Goal: Complete application form: Complete application form

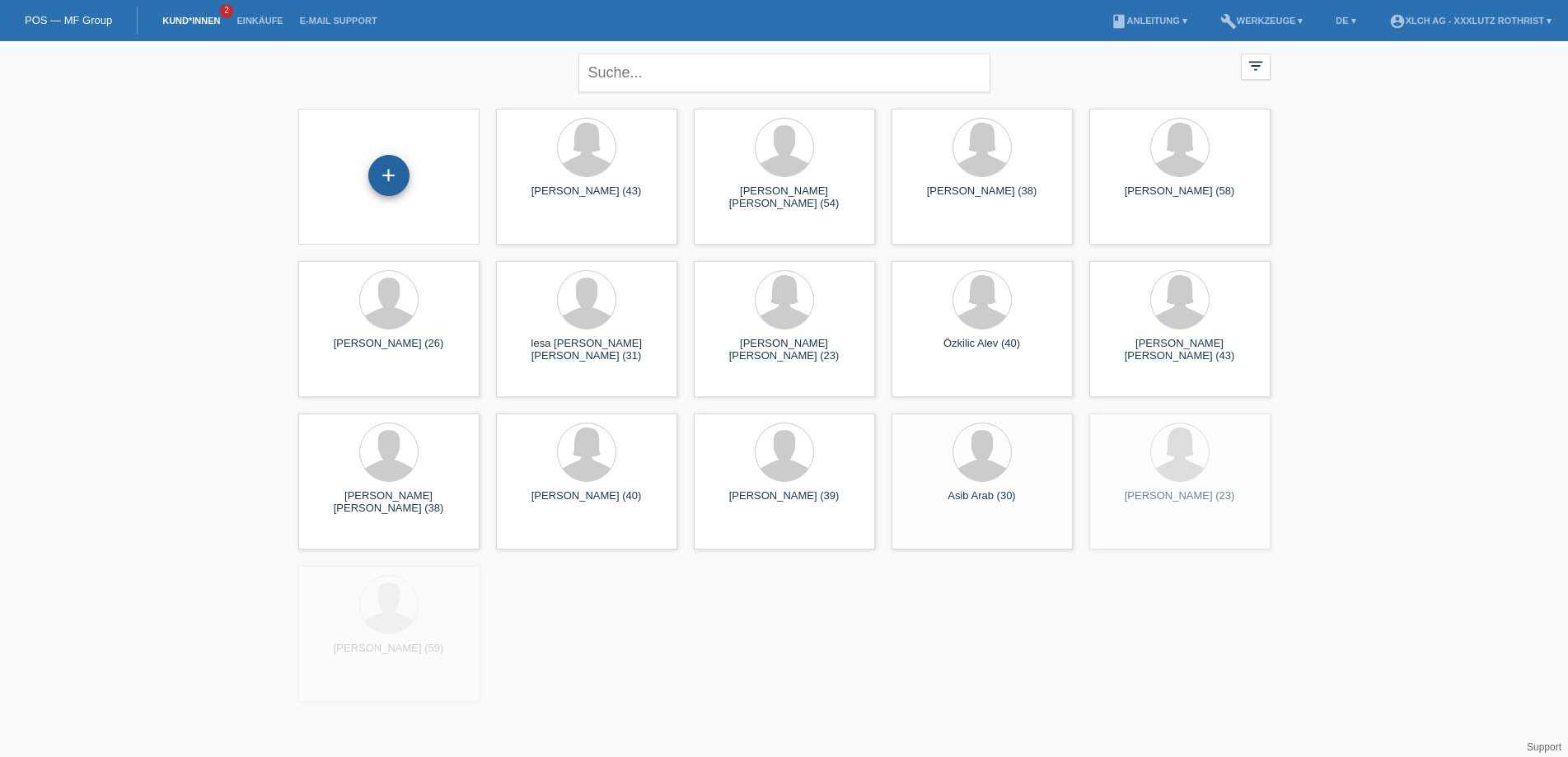
click at [402, 190] on div "+" at bounding box center [389, 176] width 42 height 42
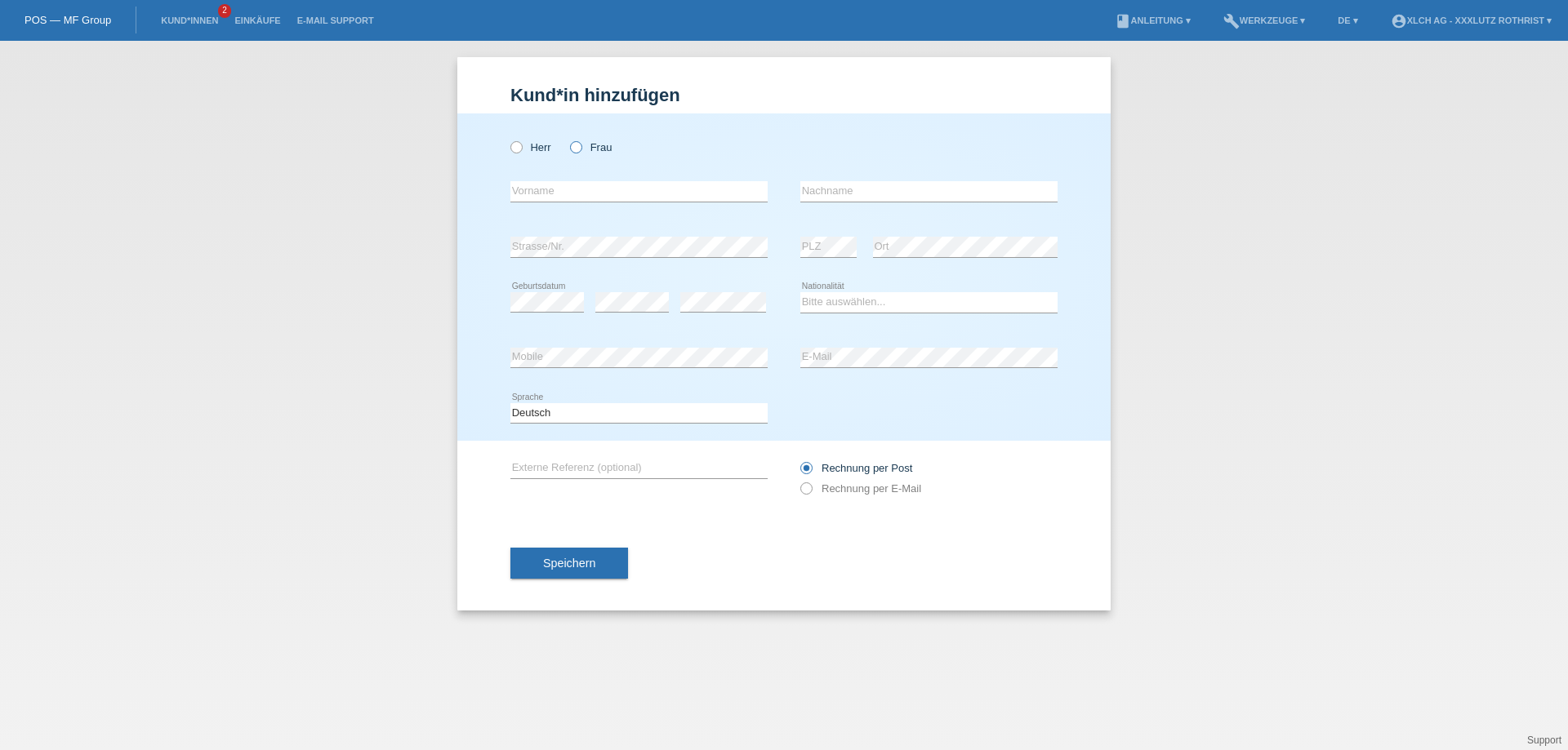
click at [595, 148] on label "Frau" at bounding box center [590, 147] width 41 height 12
click at [581, 148] on input "Frau" at bounding box center [574, 146] width 10 height 10
radio input "true"
click at [540, 190] on input "text" at bounding box center [639, 192] width 258 height 21
type input "a"
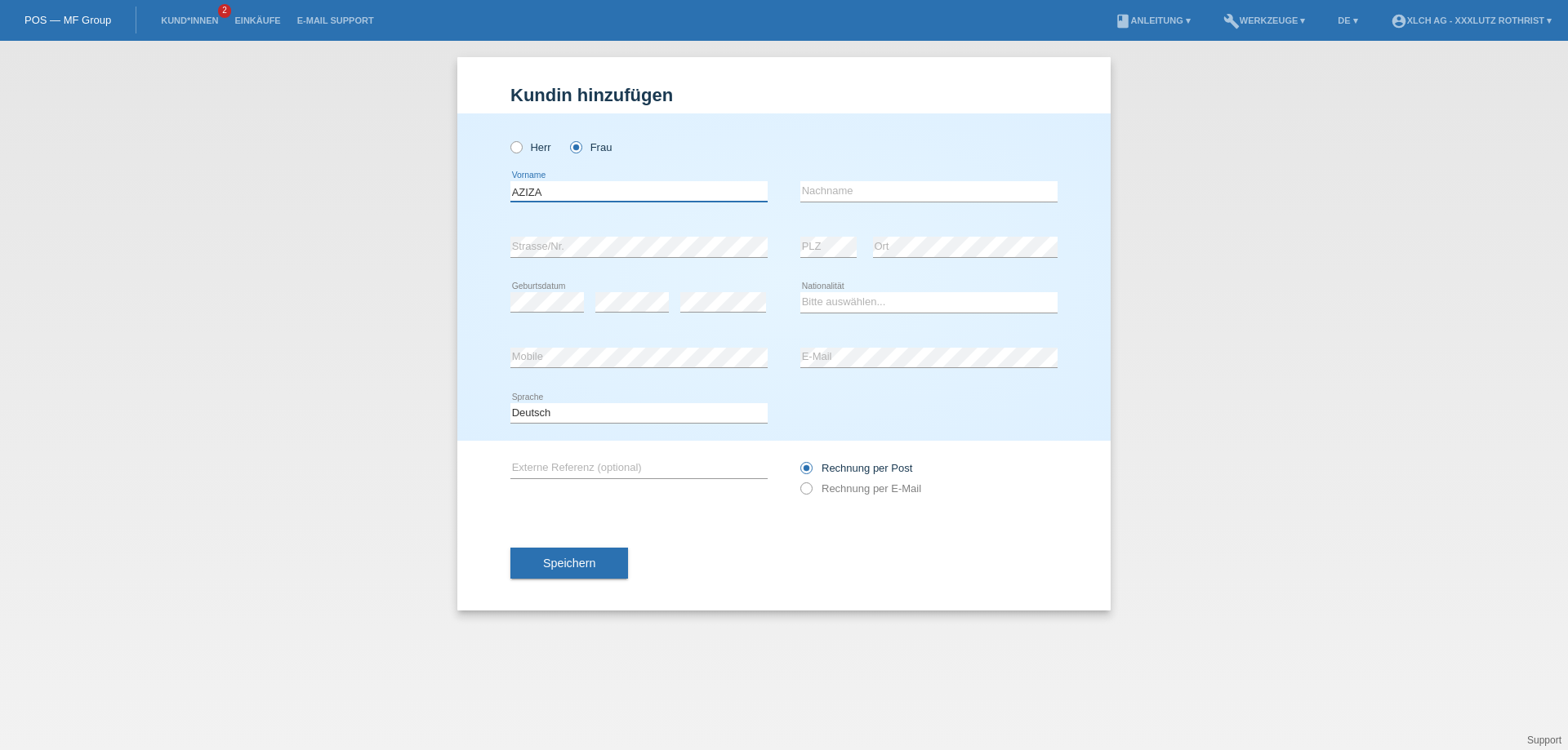
type input "AZIZA"
type input "GERGEL"
click at [863, 308] on select "Bitte auswählen... Schweiz Deutschland Liechtenstein Österreich ------------ Af…" at bounding box center [928, 301] width 258 height 20
select select "CH"
click at [800, 292] on select "Bitte auswählen... Schweiz Deutschland Liechtenstein Österreich ------------ Af…" at bounding box center [928, 301] width 258 height 20
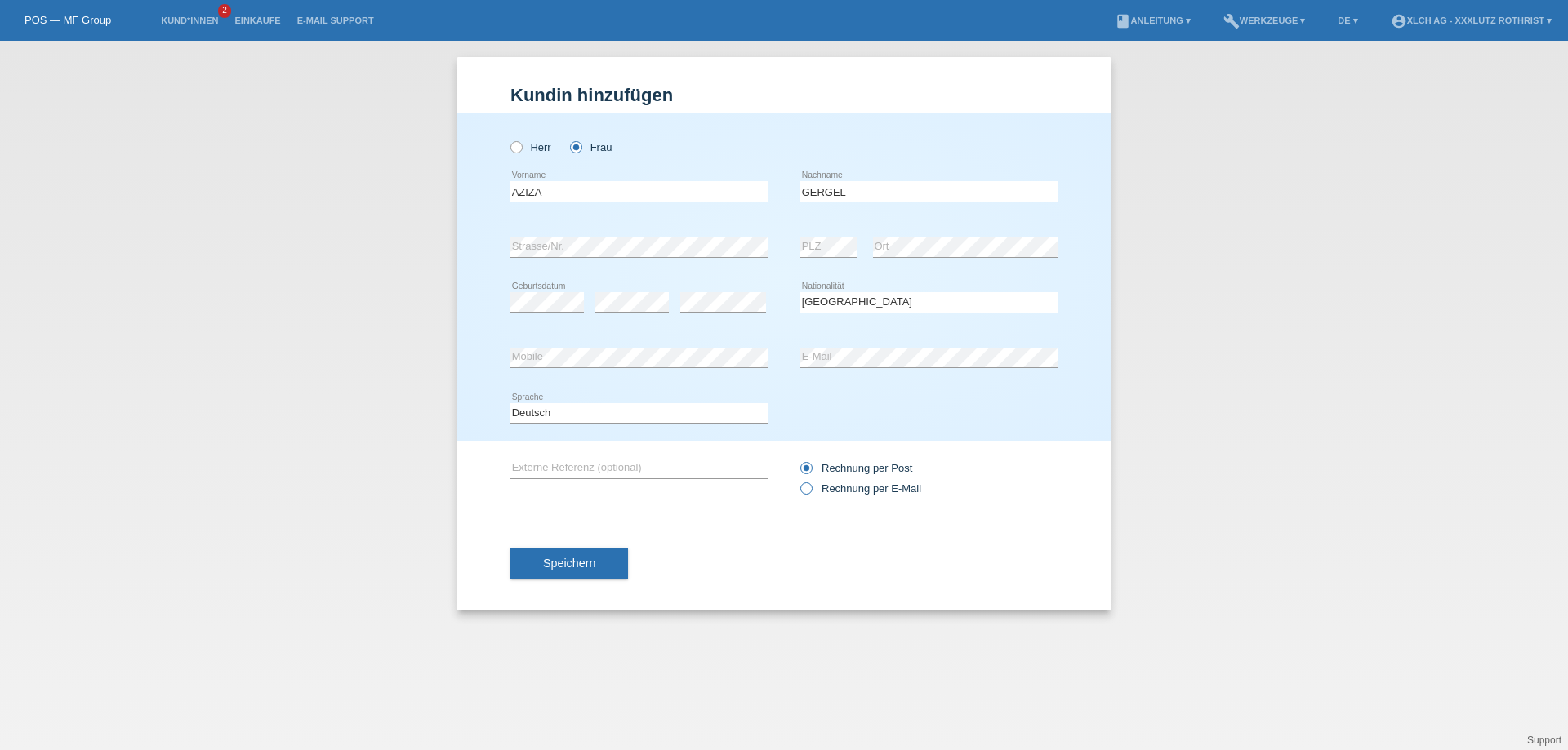
click at [798, 480] on icon at bounding box center [798, 480] width 0 height 0
click at [804, 485] on input "Rechnung per E-Mail" at bounding box center [805, 493] width 10 height 21
radio input "true"
click at [589, 555] on button "Speichern" at bounding box center [570, 563] width 118 height 31
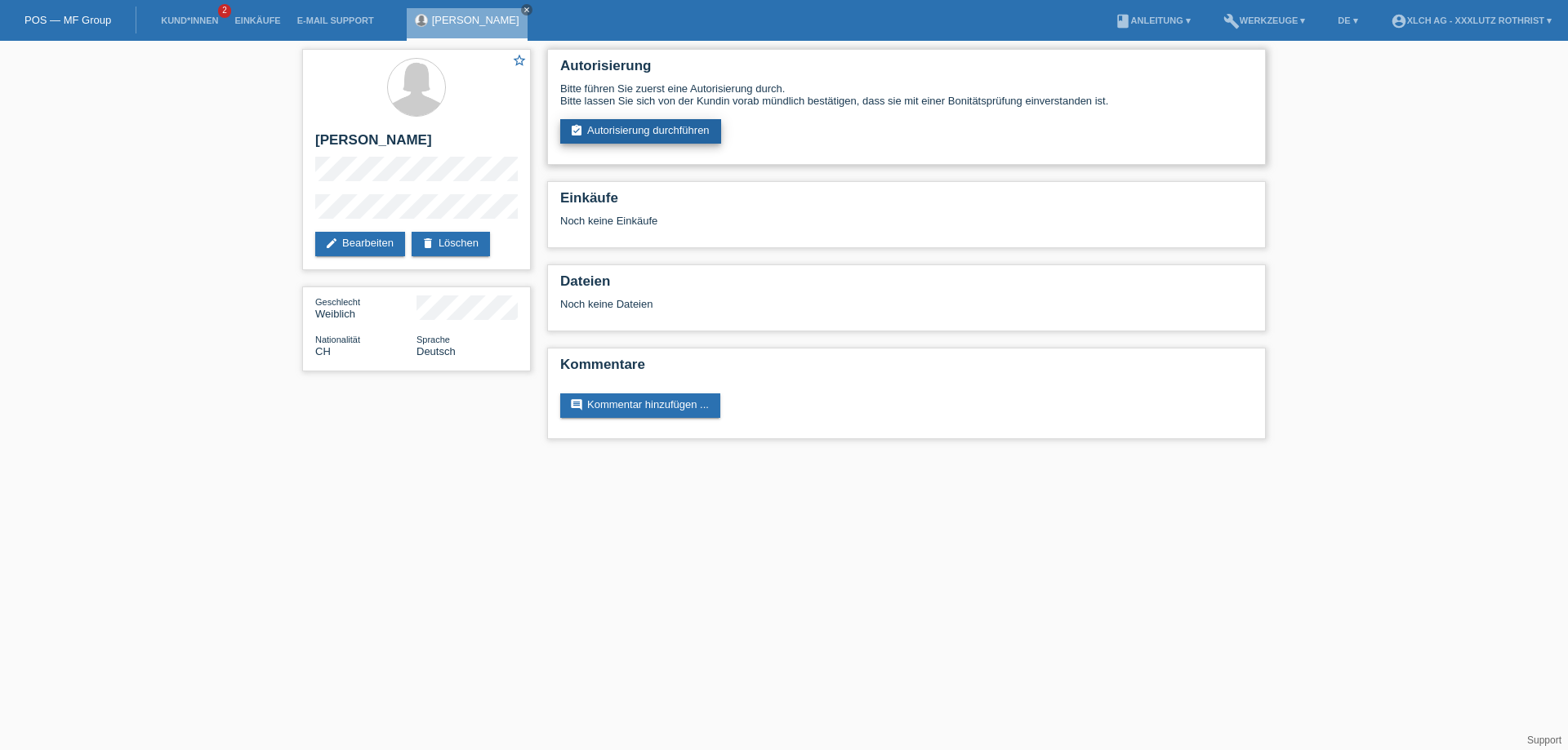
click at [690, 139] on link "assignment_turned_in Autorisierung durchführen" at bounding box center [641, 131] width 161 height 24
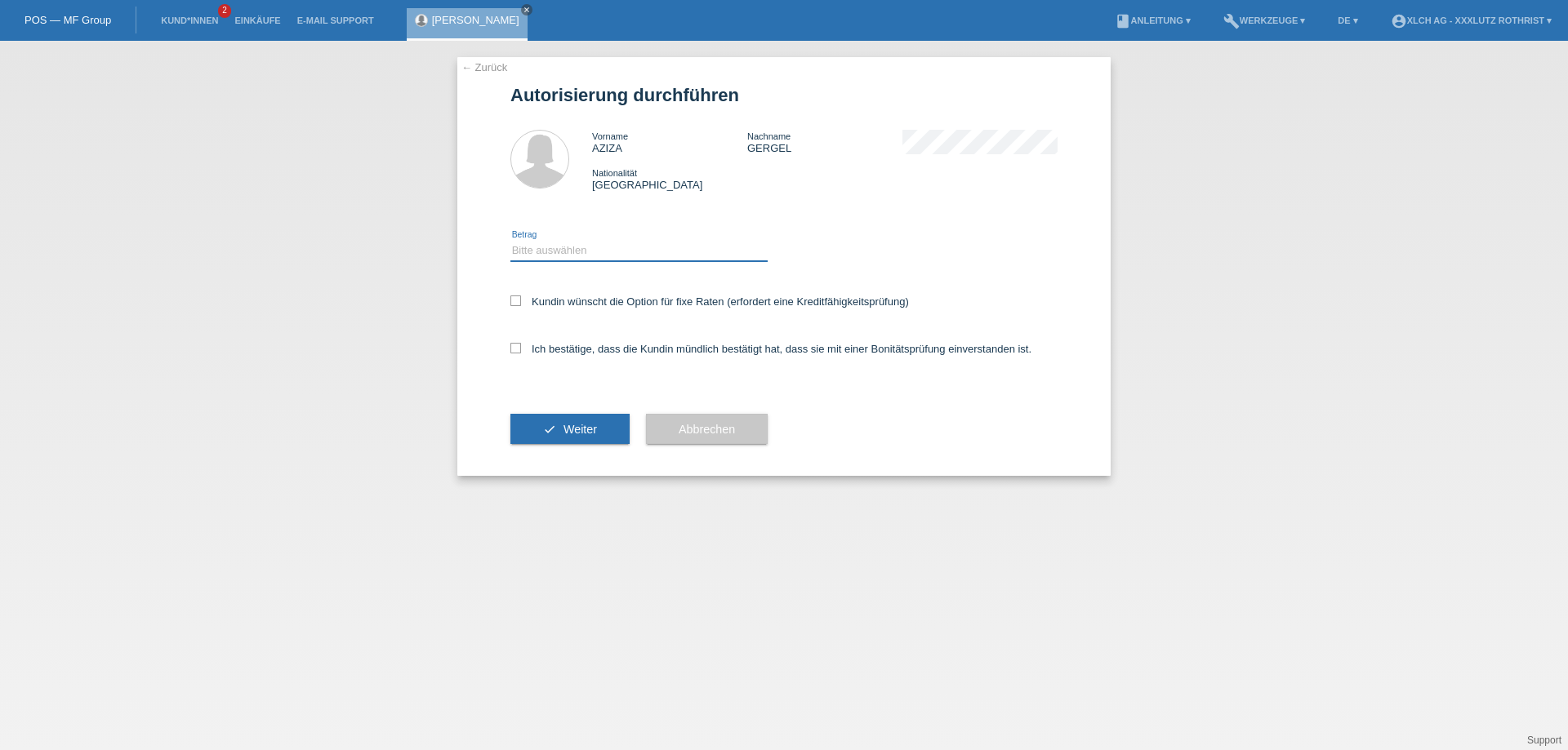
click at [627, 245] on select "Bitte auswählen CHF 1.00 - CHF 499.00 CHF 500.00 - CHF 1'999.00 CHF 2'000.00 - …" at bounding box center [639, 250] width 258 height 20
select select "3"
click at [510, 241] on select "Bitte auswählen CHF 1.00 - CHF 499.00 CHF 500.00 - CHF 1'999.00 CHF 2'000.00 - …" at bounding box center [639, 250] width 258 height 20
click at [530, 296] on label "Kundin wünscht die Option für fixe Raten (erfordert eine Kreditfähigkeitsprüfun…" at bounding box center [709, 301] width 398 height 12
click at [521, 296] on input "Kundin wünscht die Option für fixe Raten (erfordert eine Kreditfähigkeitsprüfun…" at bounding box center [515, 301] width 10 height 10
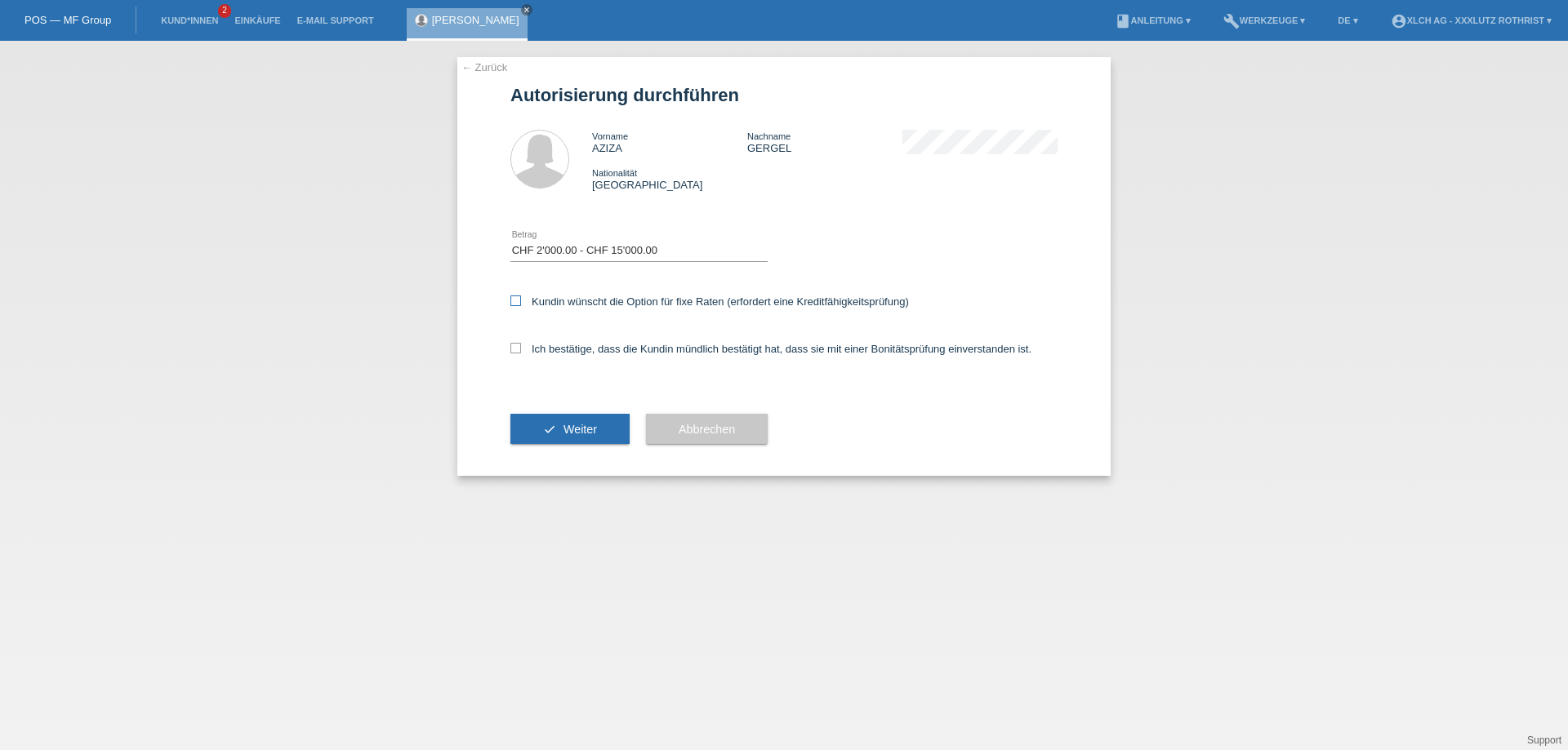
checkbox input "true"
click at [515, 346] on icon at bounding box center [515, 347] width 10 height 10
click at [515, 346] on input "Ich bestätige, dass die Kundin mündlich bestätigt hat, dass sie mit einer Bonit…" at bounding box center [515, 347] width 10 height 10
checkbox input "true"
click at [583, 420] on button "check Weiter" at bounding box center [570, 429] width 119 height 31
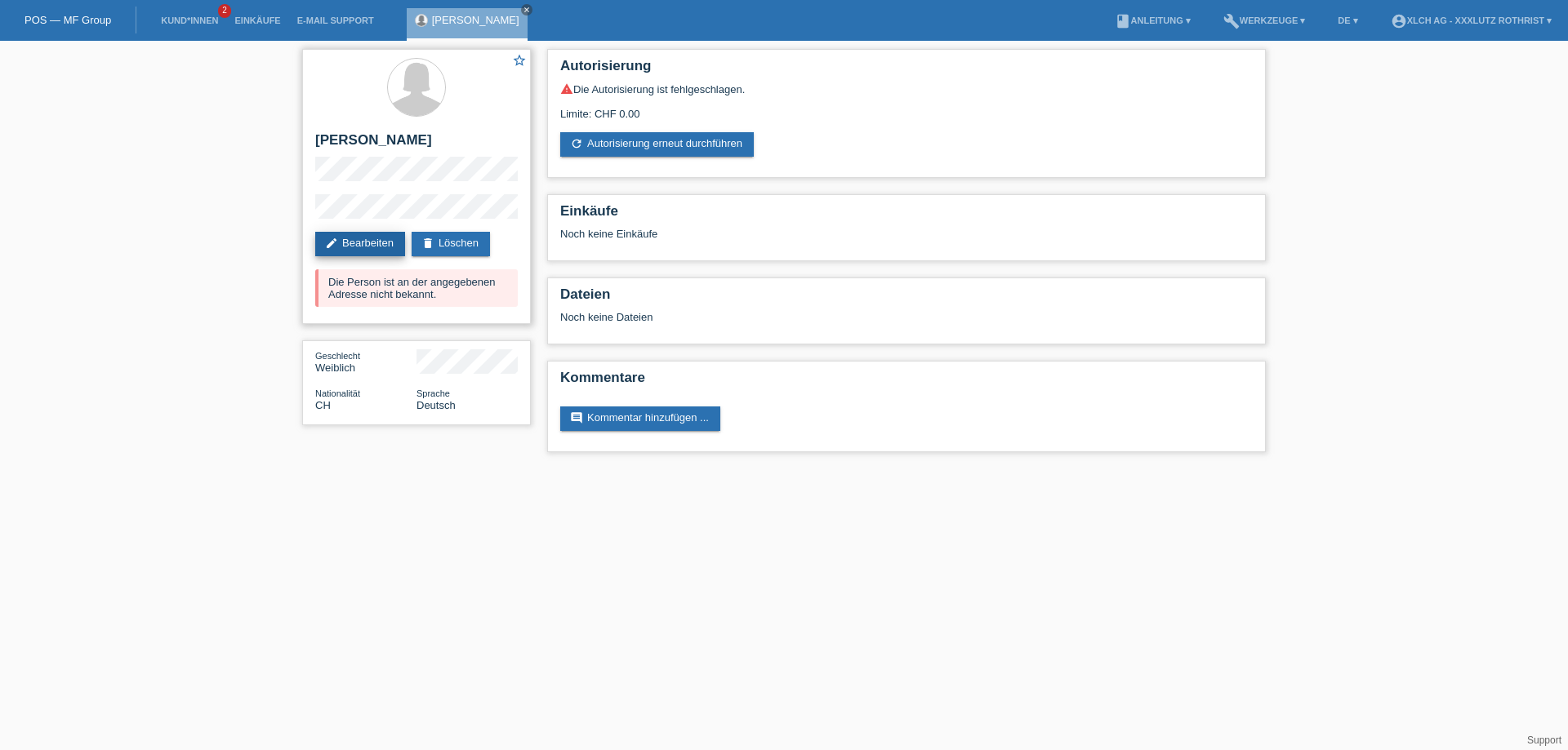
click at [393, 247] on link "edit Bearbeiten" at bounding box center [360, 244] width 90 height 24
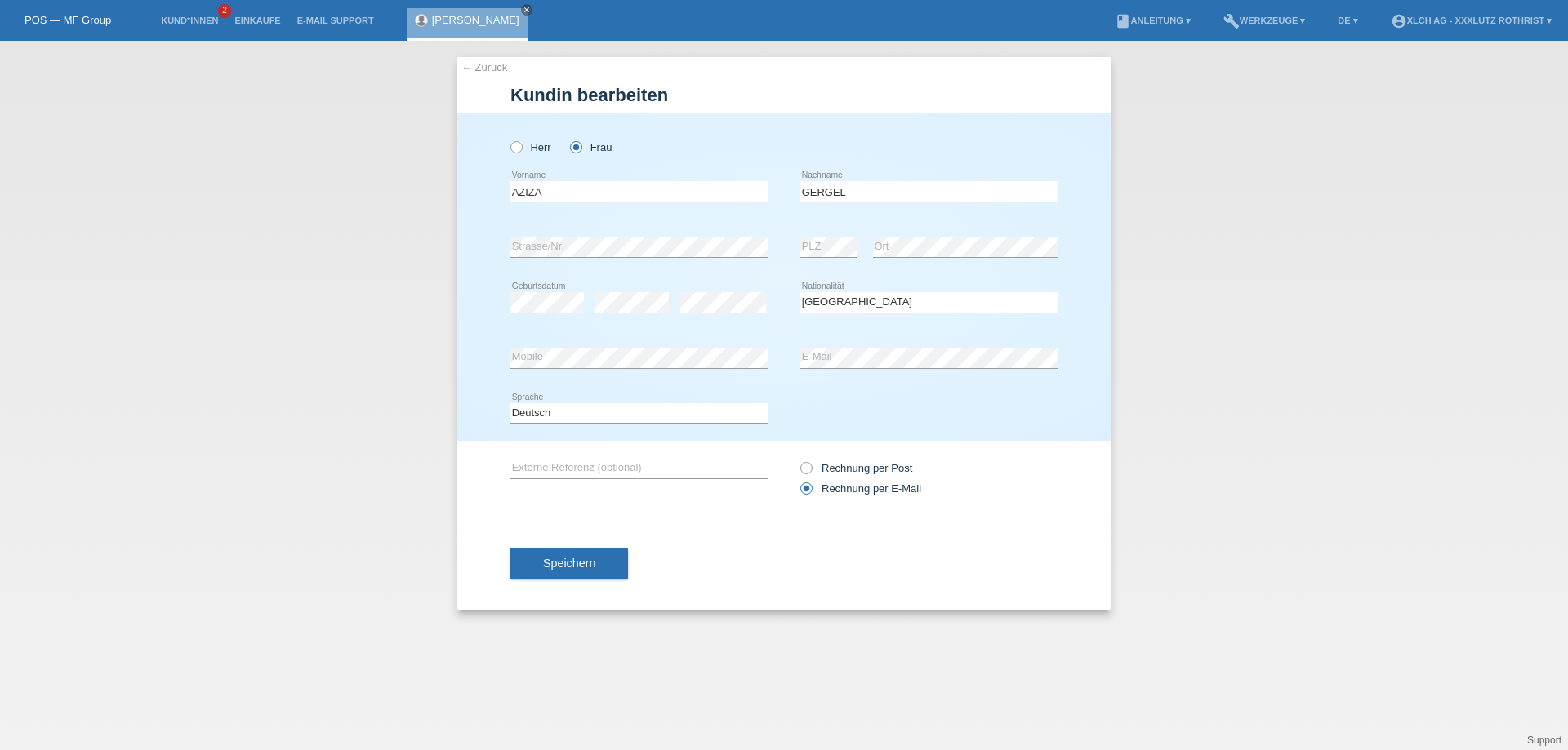
select select "CH"
click at [544, 145] on label "Herr" at bounding box center [531, 147] width 41 height 12
click at [521, 145] on input "Herr" at bounding box center [515, 146] width 10 height 10
radio input "true"
click at [485, 66] on link "← Zurück" at bounding box center [484, 66] width 46 height 12
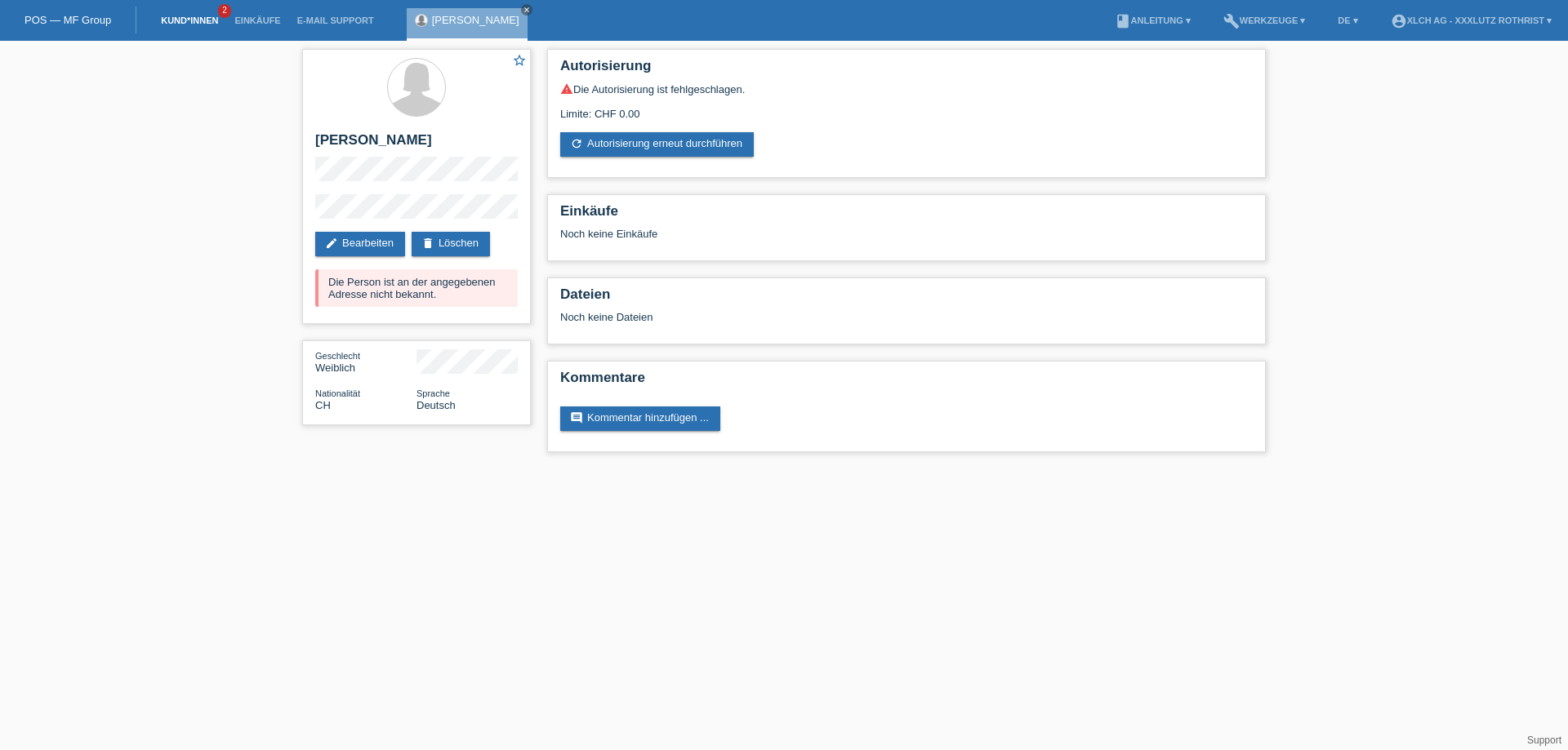
click at [205, 24] on link "Kund*innen" at bounding box center [189, 21] width 73 height 9
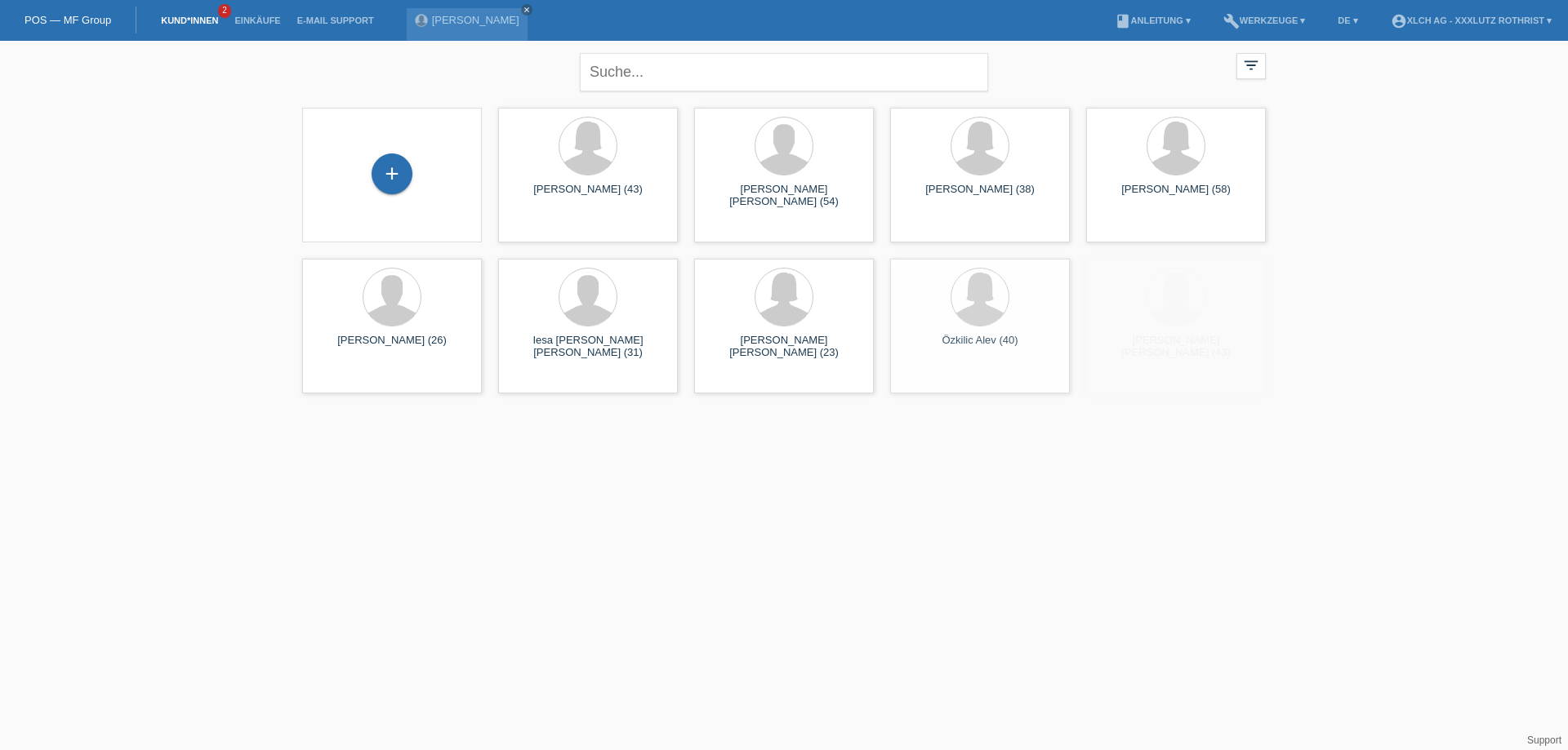
click at [366, 160] on div "+" at bounding box center [392, 175] width 154 height 43
click at [388, 163] on div "+" at bounding box center [392, 174] width 39 height 28
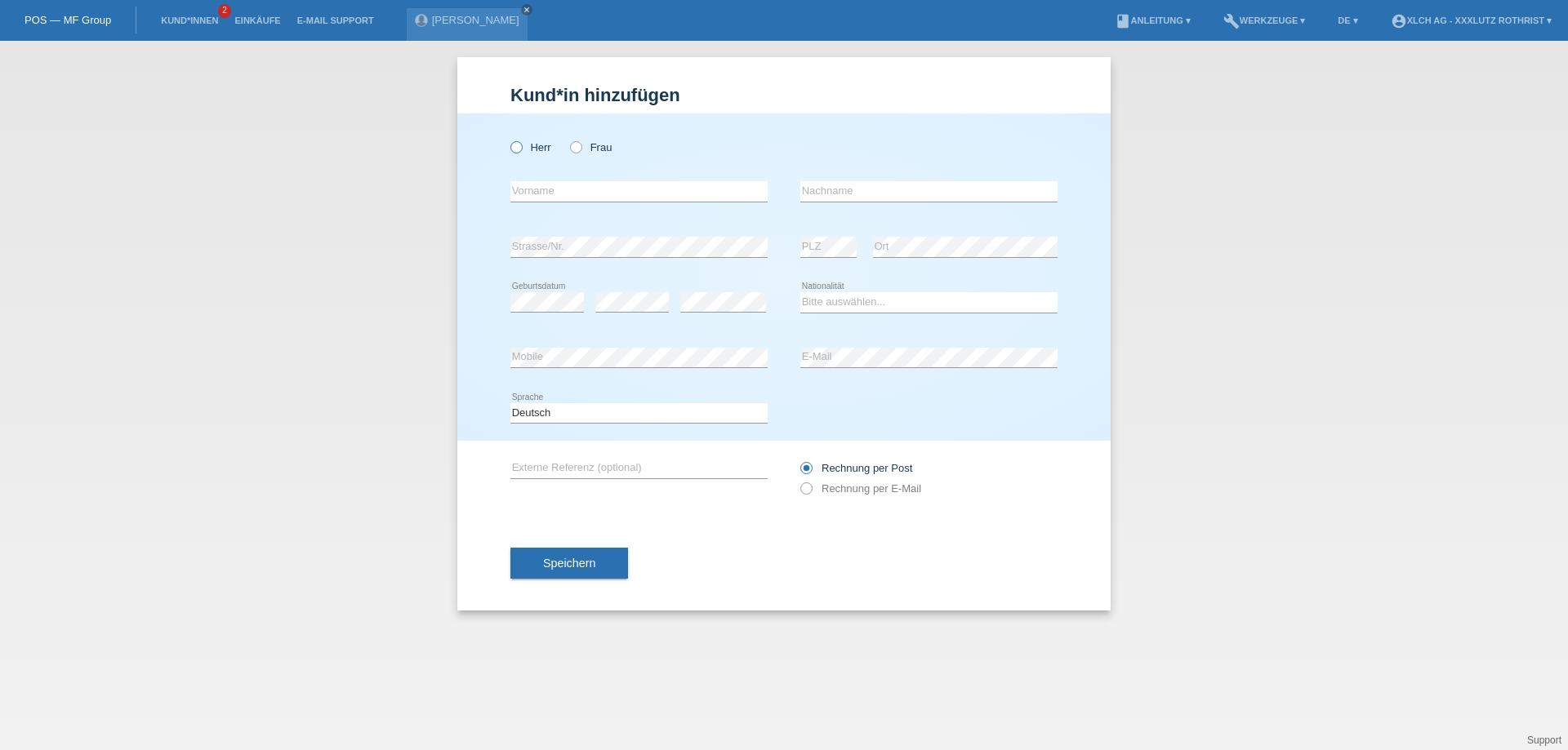
click at [531, 152] on label "Herr" at bounding box center [531, 147] width 41 height 12
click at [521, 152] on input "Herr" at bounding box center [515, 146] width 10 height 10
radio input "true"
click at [540, 193] on input "text" at bounding box center [639, 192] width 258 height 21
type input "ROMAN"
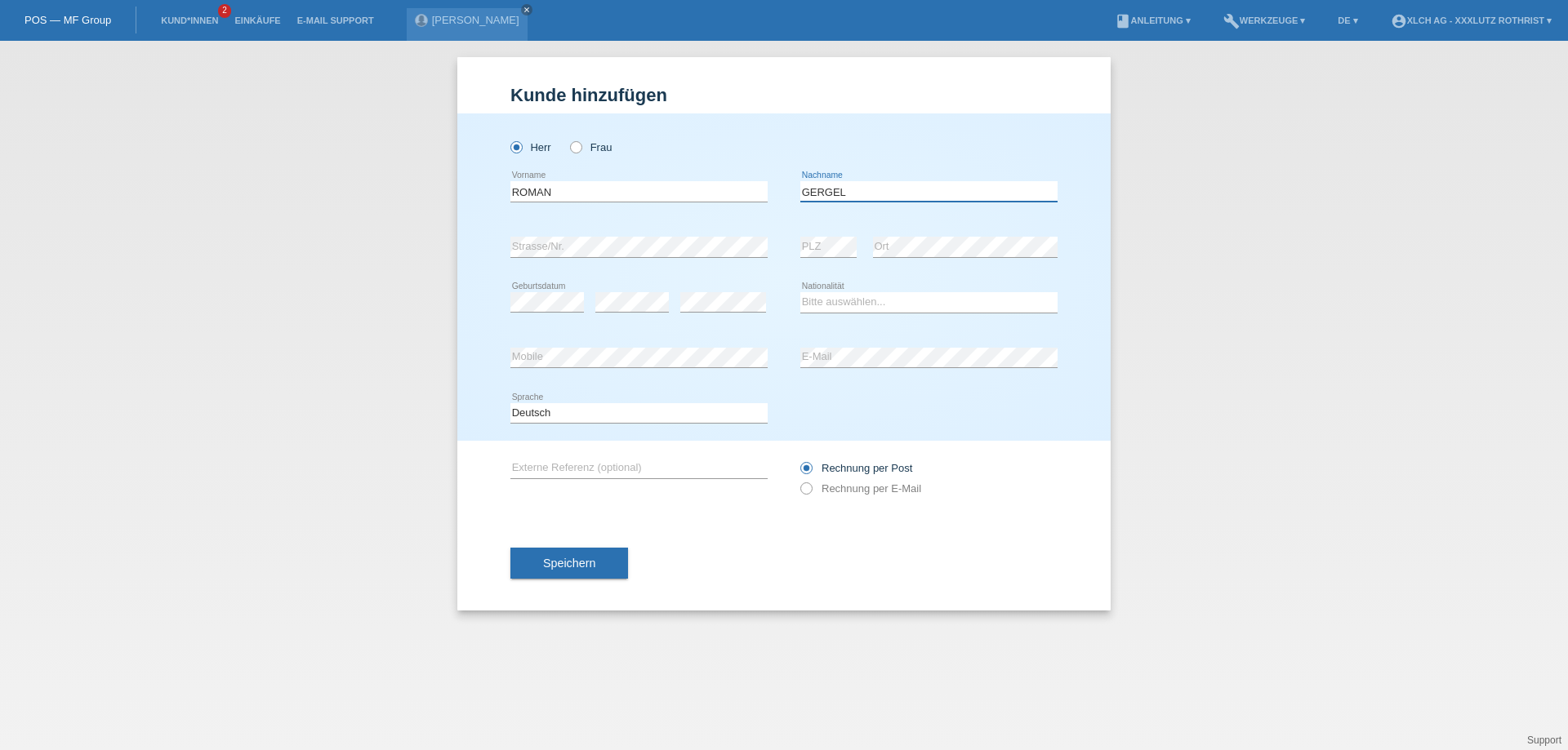
type input "GERGEL"
click at [881, 307] on select "Bitte auswählen... Schweiz Deutschland Liechtenstein Österreich ------------ Af…" at bounding box center [928, 301] width 258 height 20
select select "CH"
click at [800, 292] on select "Bitte auswählen... Schweiz Deutschland Liechtenstein Österreich ------------ Af…" at bounding box center [928, 301] width 258 height 20
click at [837, 346] on div "error E-Mail" at bounding box center [928, 358] width 258 height 55
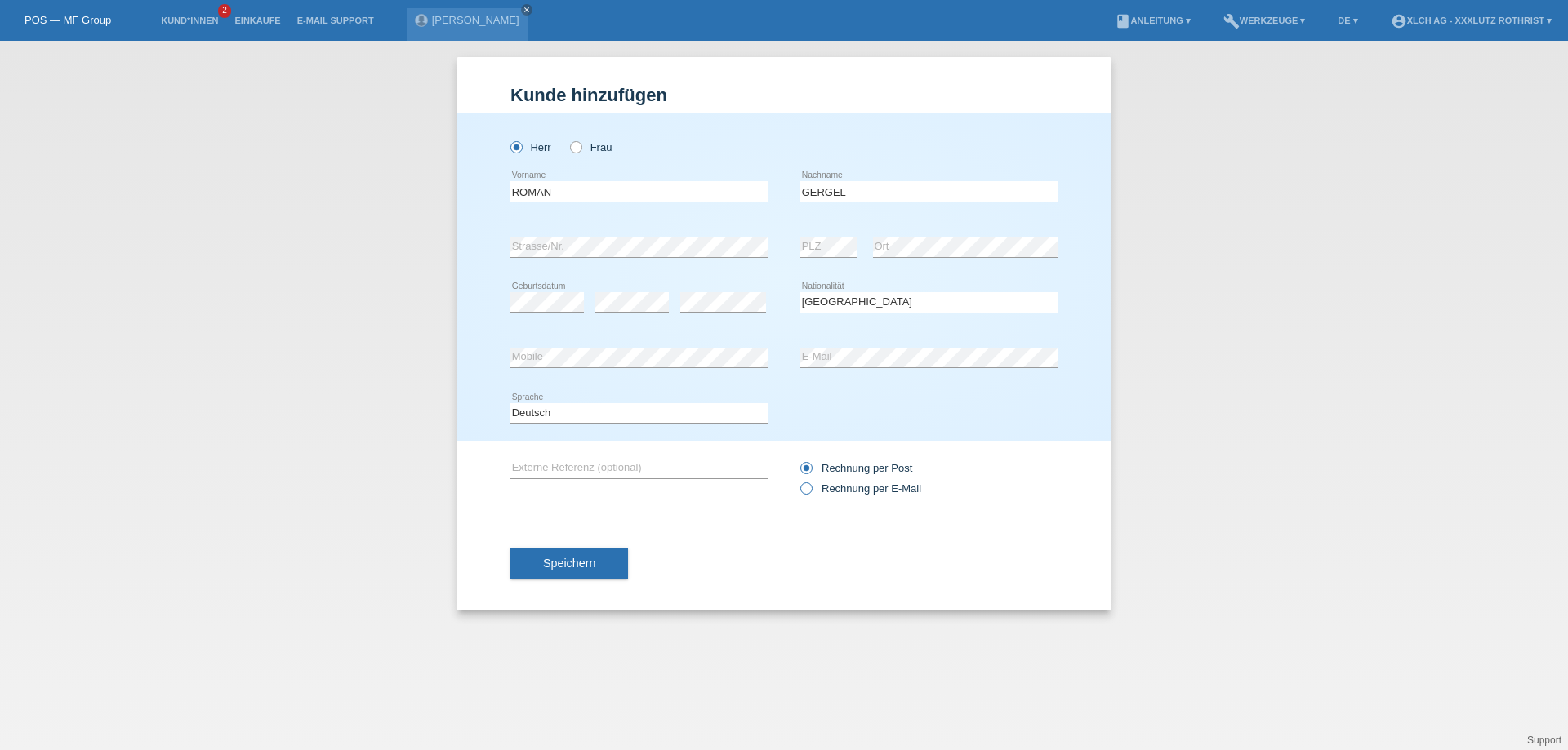
click at [813, 491] on label "Rechnung per E-Mail" at bounding box center [860, 488] width 121 height 12
click at [811, 491] on input "Rechnung per E-Mail" at bounding box center [805, 493] width 10 height 21
radio input "true"
click at [585, 574] on button "Speichern" at bounding box center [570, 563] width 118 height 31
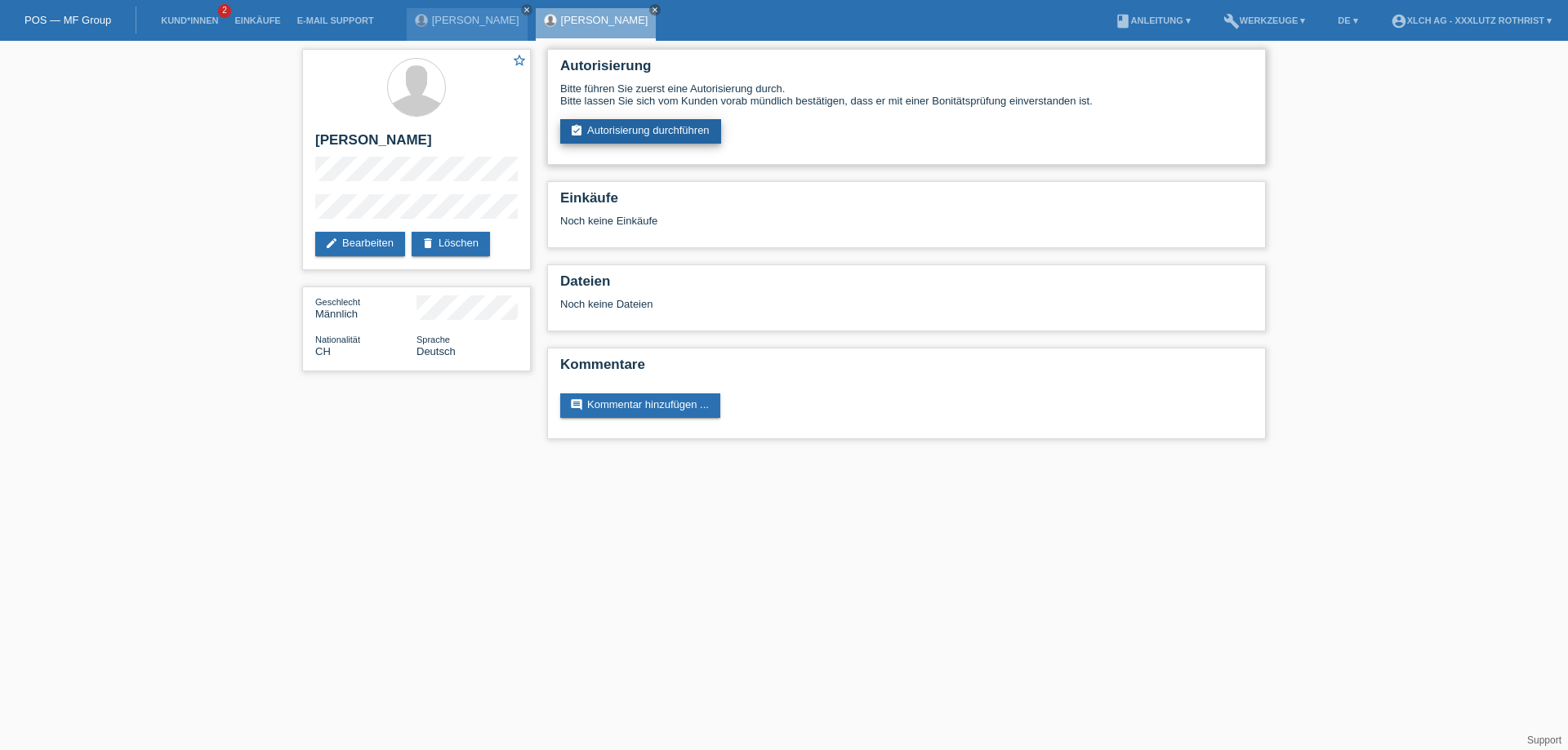
click at [640, 135] on link "assignment_turned_in Autorisierung durchführen" at bounding box center [641, 131] width 161 height 24
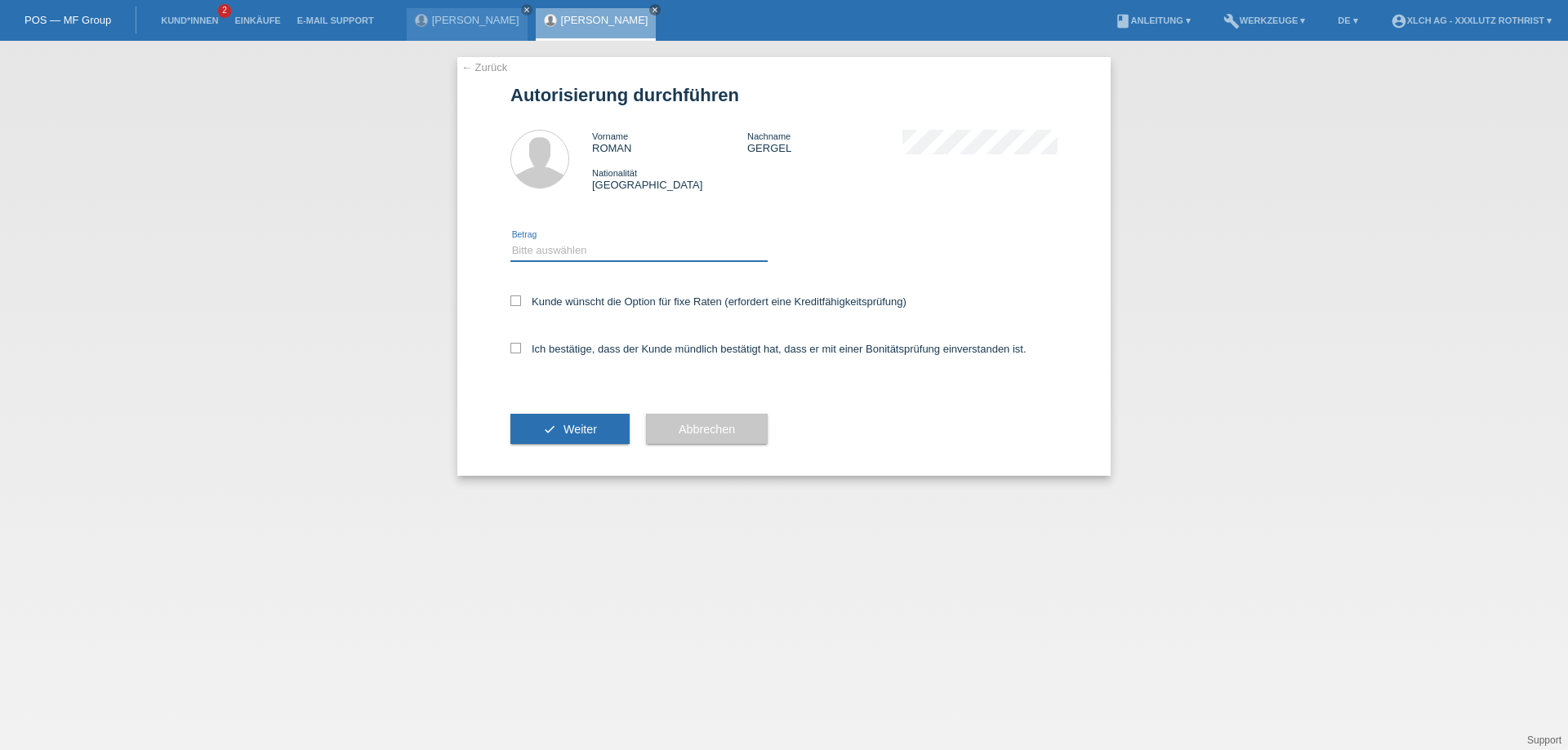
click at [598, 245] on select "Bitte auswählen CHF 1.00 - CHF 499.00 CHF 500.00 - CHF 1'999.00 CHF 2'000.00 - …" at bounding box center [639, 250] width 258 height 20
select select "3"
click at [510, 241] on select "Bitte auswählen CHF 1.00 - CHF 499.00 CHF 500.00 - CHF 1'999.00 CHF 2'000.00 - …" at bounding box center [639, 250] width 258 height 20
click at [537, 303] on label "Kunde wünscht die Option für fixe Raten (erfordert eine Kreditfähigkeitsprüfung)" at bounding box center [708, 301] width 396 height 12
click at [521, 303] on input "Kunde wünscht die Option für fixe Raten (erfordert eine Kreditfähigkeitsprüfung)" at bounding box center [515, 301] width 10 height 10
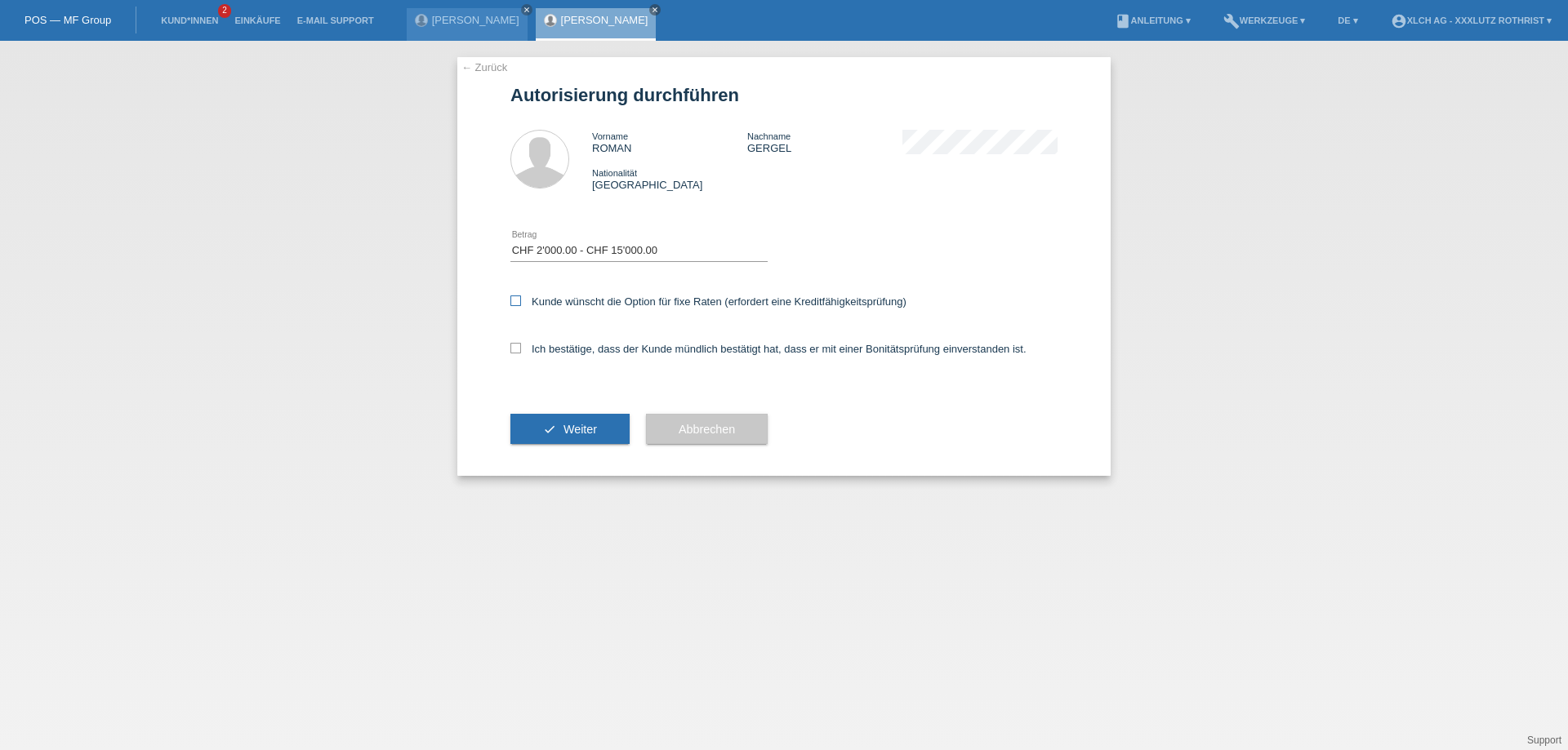
checkbox input "true"
click at [544, 347] on label "Ich bestätige, dass der Kunde mündlich bestätigt hat, dass er mit einer Bonität…" at bounding box center [768, 348] width 516 height 12
click at [521, 347] on input "Ich bestätige, dass der Kunde mündlich bestätigt hat, dass er mit einer Bonität…" at bounding box center [515, 347] width 10 height 10
checkbox input "true"
click at [593, 417] on button "check Weiter" at bounding box center [570, 429] width 119 height 31
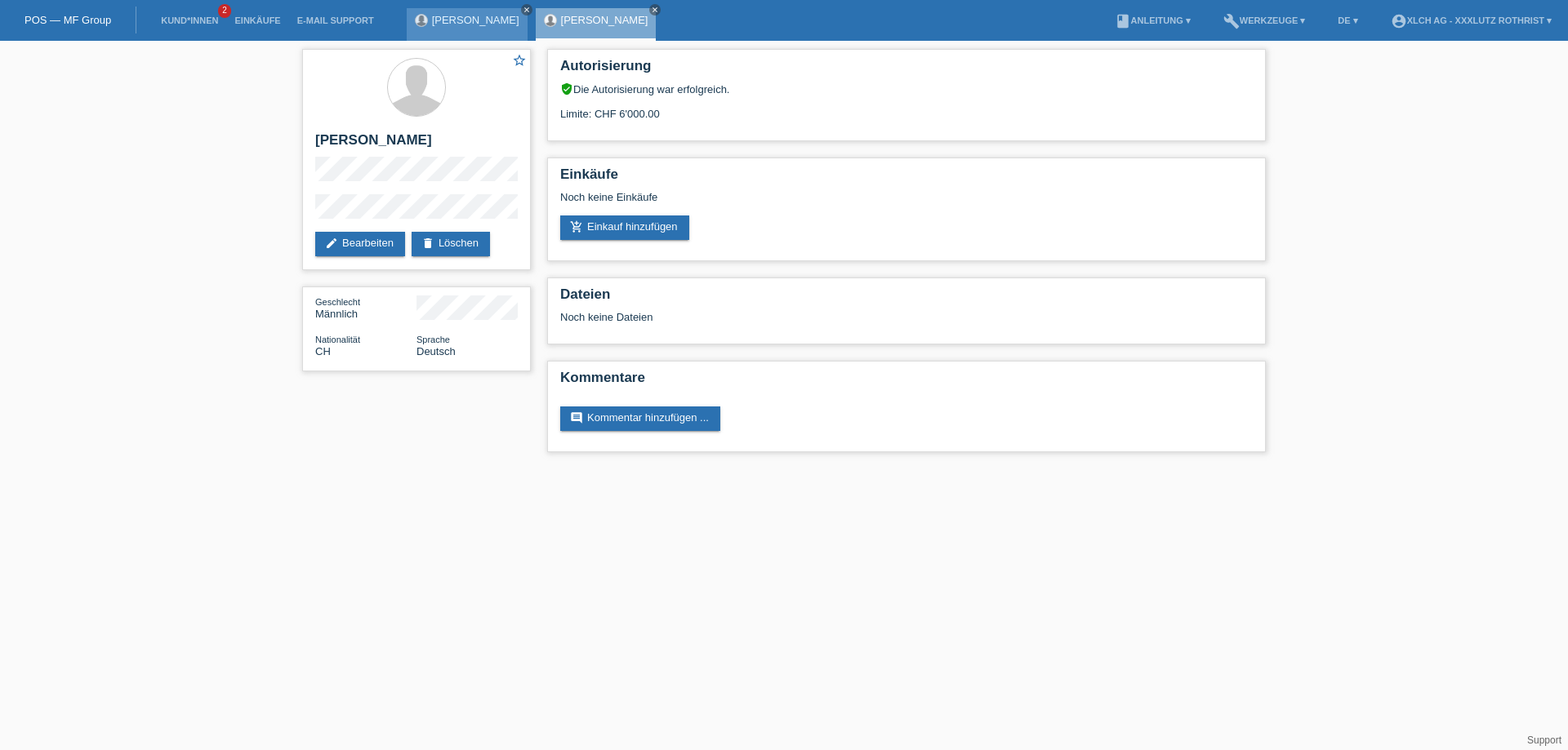
click at [523, 10] on icon "close" at bounding box center [526, 9] width 8 height 8
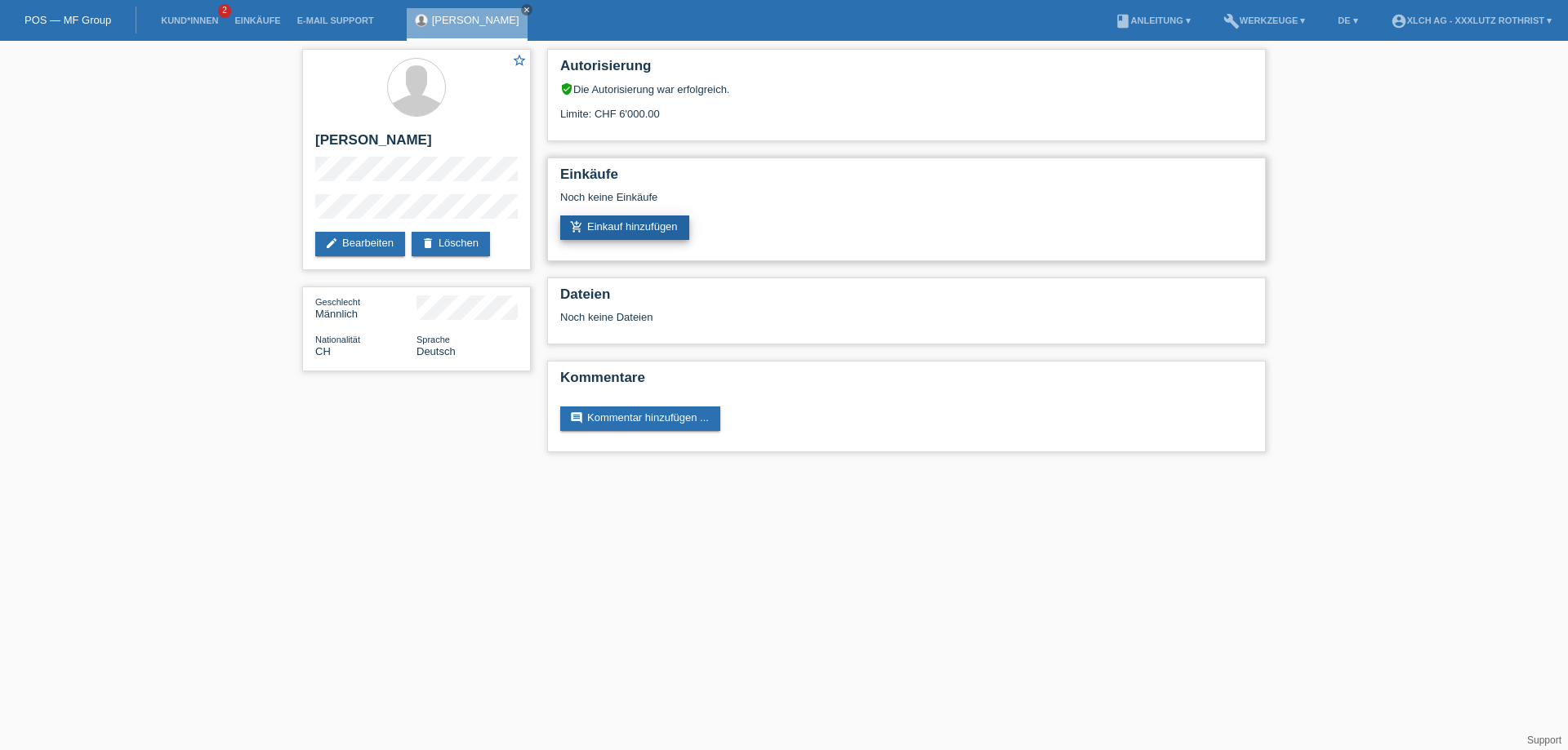
click at [629, 227] on link "add_shopping_cart Einkauf hinzufügen" at bounding box center [625, 228] width 129 height 24
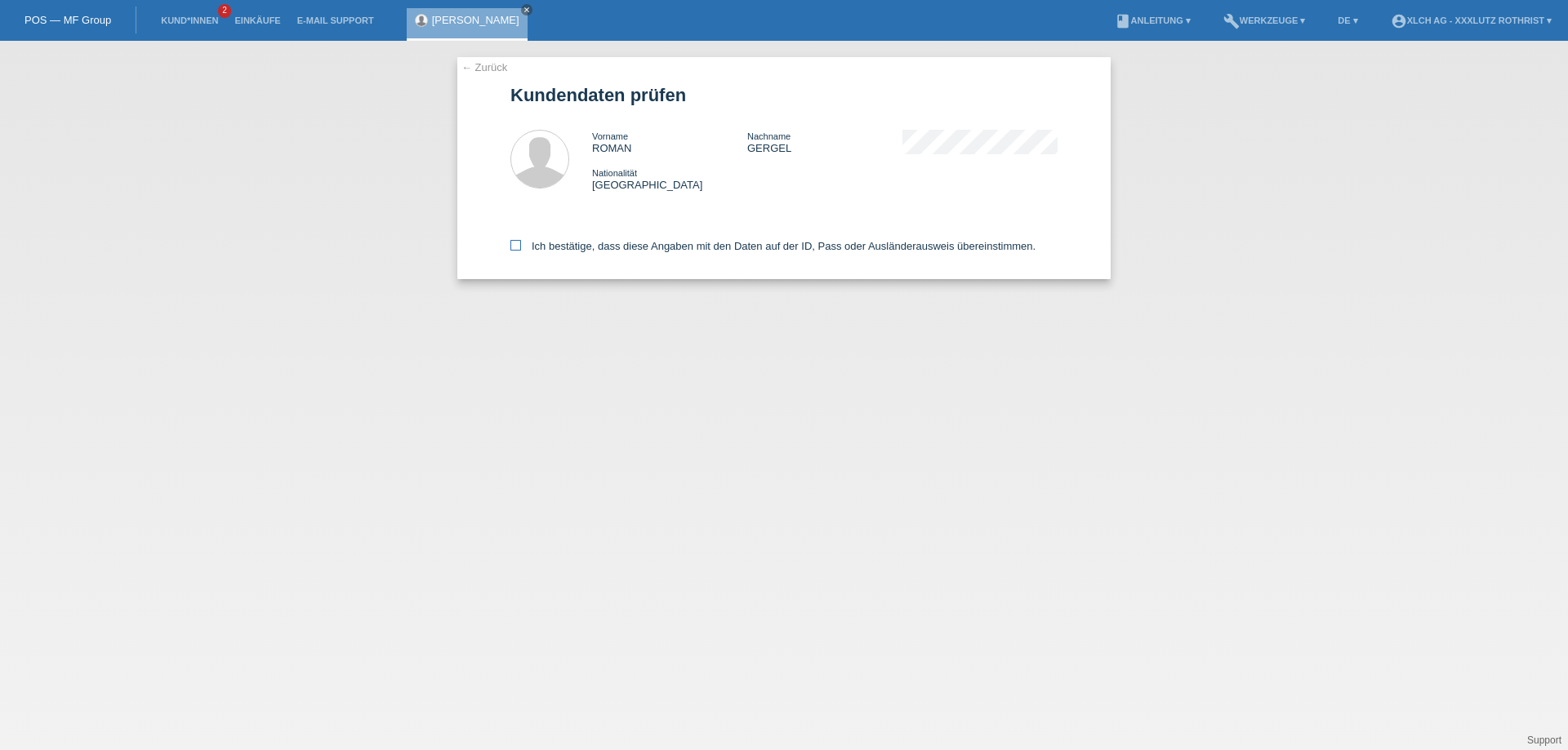
click at [553, 248] on label "Ich bestätige, dass diese Angaben mit den Daten auf der ID, Pass oder Ausländer…" at bounding box center [773, 245] width 525 height 12
click at [521, 248] on input "Ich bestätige, dass diese Angaben mit den Daten auf der ID, Pass oder Ausländer…" at bounding box center [515, 244] width 10 height 10
checkbox input "true"
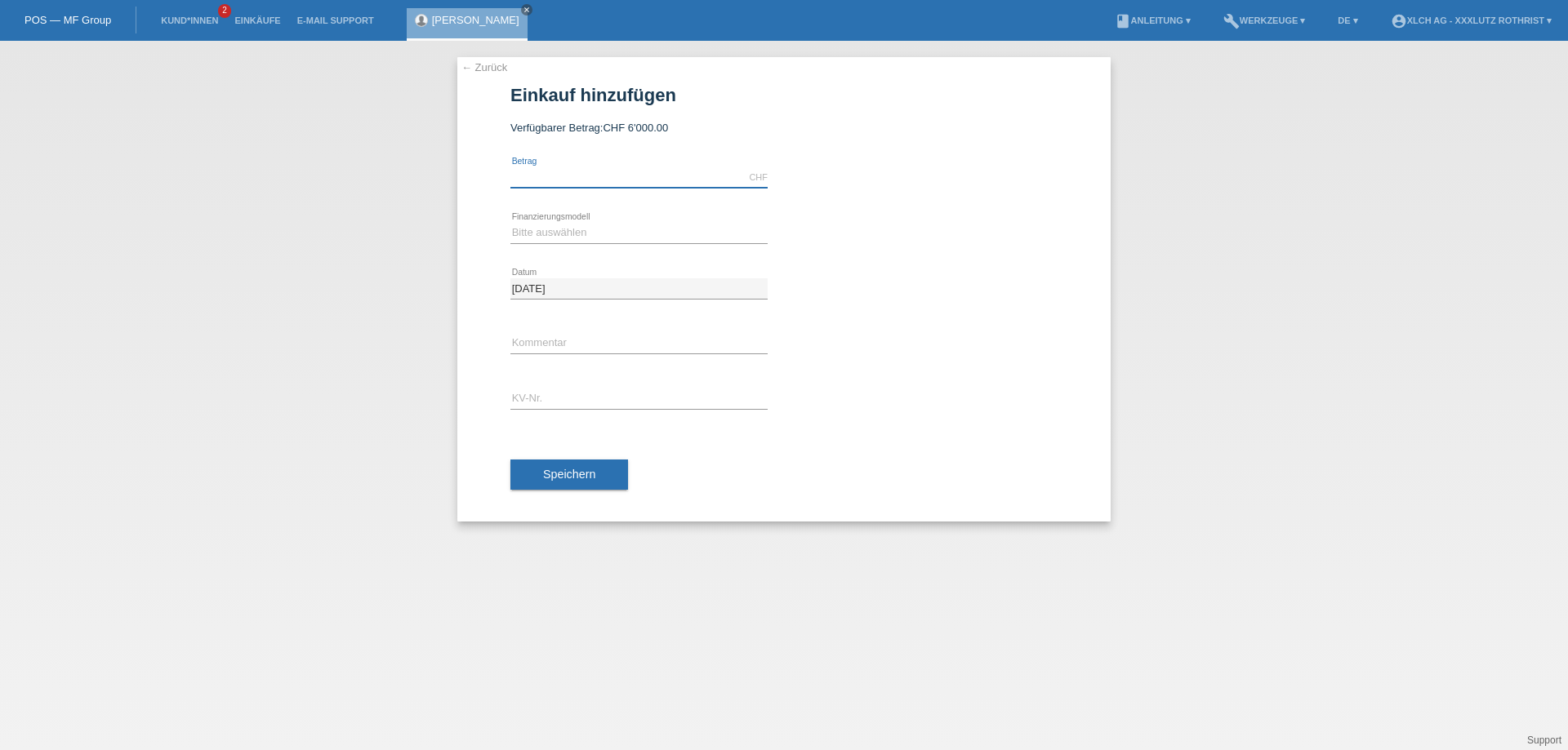
click at [616, 181] on input "text" at bounding box center [639, 178] width 258 height 21
type input "2246.00"
click at [625, 236] on select "Bitte auswählen Kauf auf Rechnung mit Teilzahlungsoption Fixe Raten - Zinsübern…" at bounding box center [639, 232] width 258 height 20
select select "109"
click at [510, 223] on select "Bitte auswählen Kauf auf Rechnung mit Teilzahlungsoption Fixe Raten - Zinsübern…" at bounding box center [639, 232] width 258 height 20
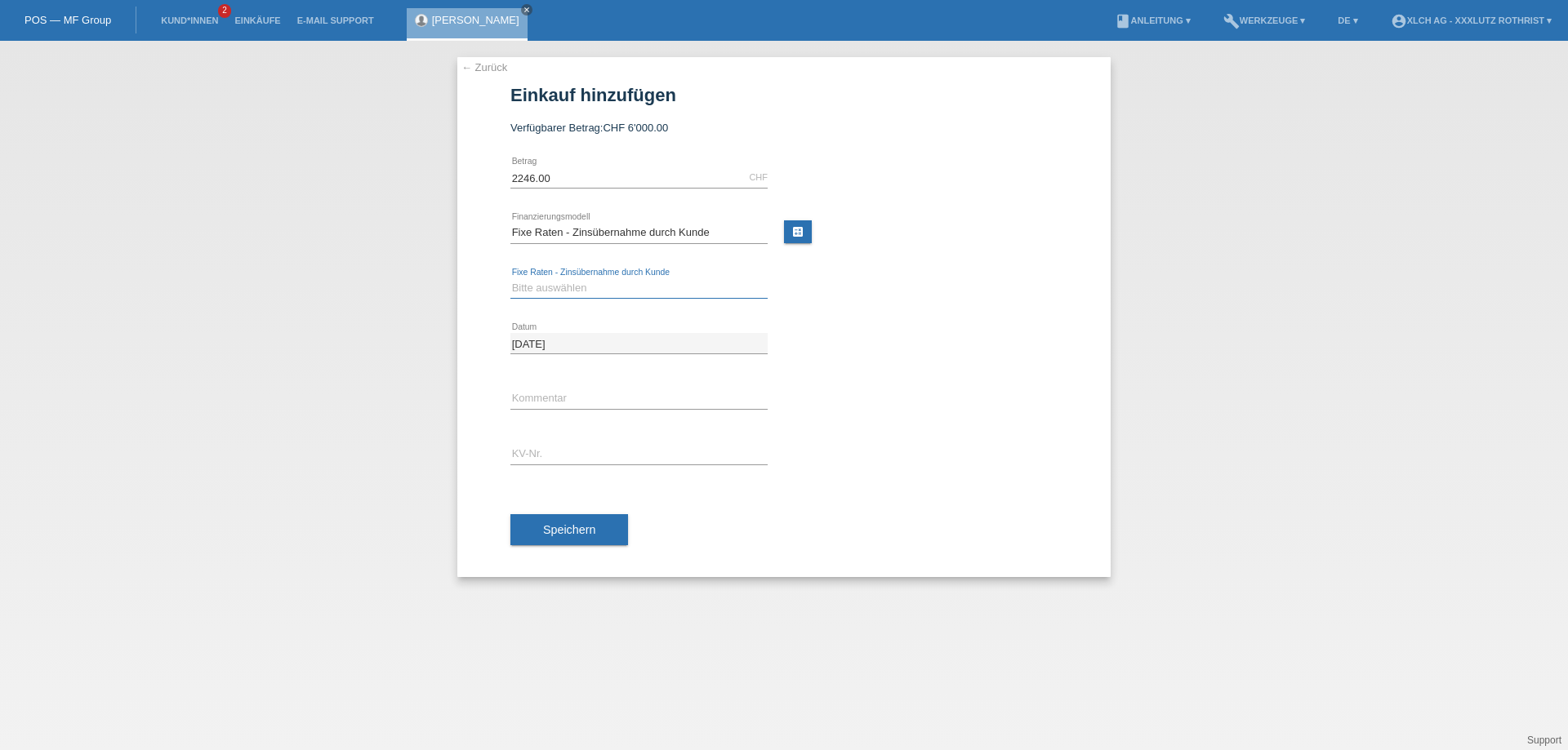
click at [630, 290] on select "Bitte auswählen 6 Raten 12 Raten 24 Raten 36 Raten" at bounding box center [639, 287] width 258 height 20
select select "313"
click at [510, 278] on select "Bitte auswählen 6 Raten 12 Raten 24 Raten 36 Raten" at bounding box center [639, 287] width 258 height 20
click at [598, 395] on input "text" at bounding box center [639, 399] width 258 height 21
click at [539, 455] on input "text" at bounding box center [639, 454] width 258 height 21
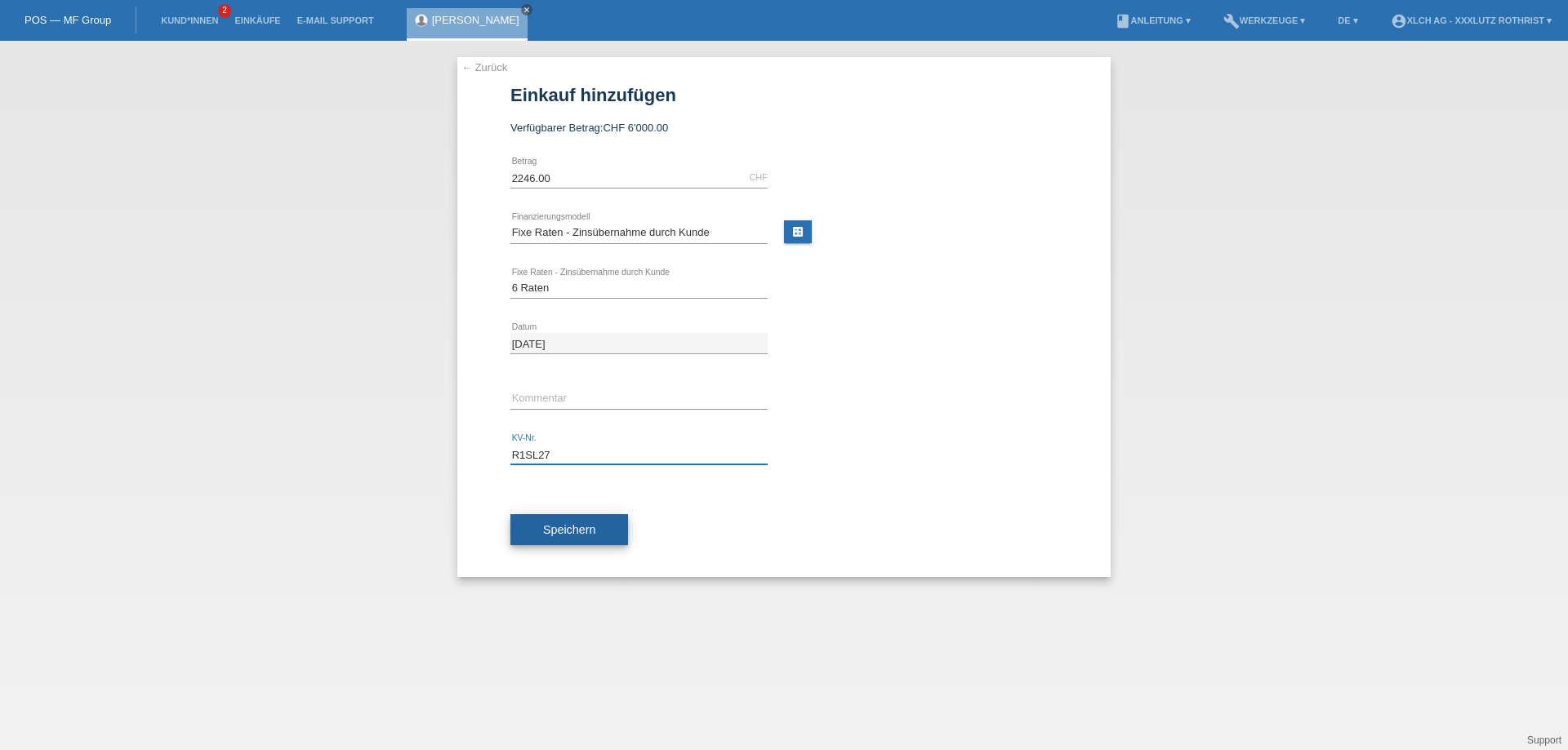
type input "R1SL27"
click at [590, 527] on span "Speichern" at bounding box center [570, 530] width 52 height 13
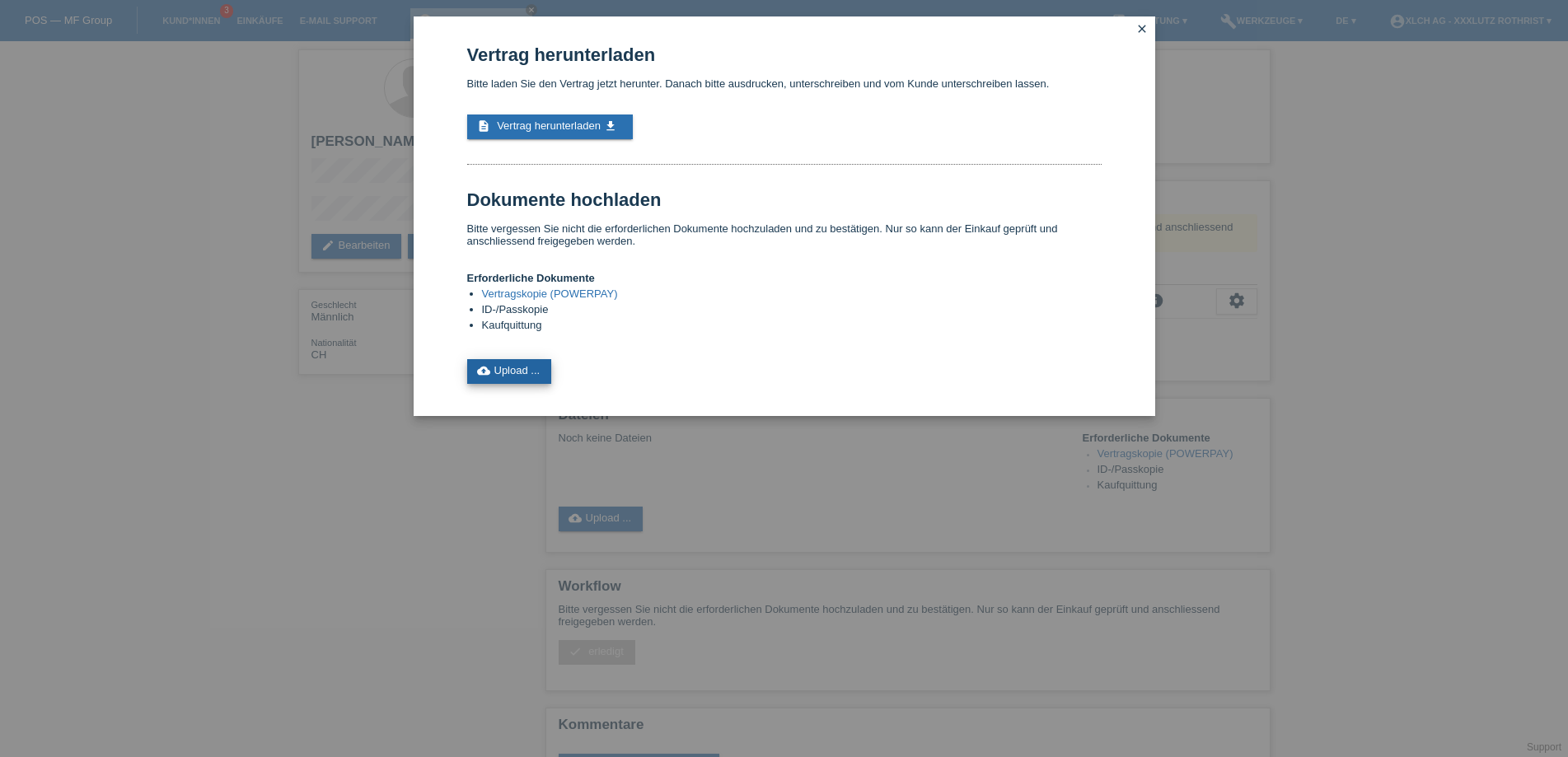
click at [524, 378] on link "cloud_upload Upload ..." at bounding box center [509, 371] width 85 height 25
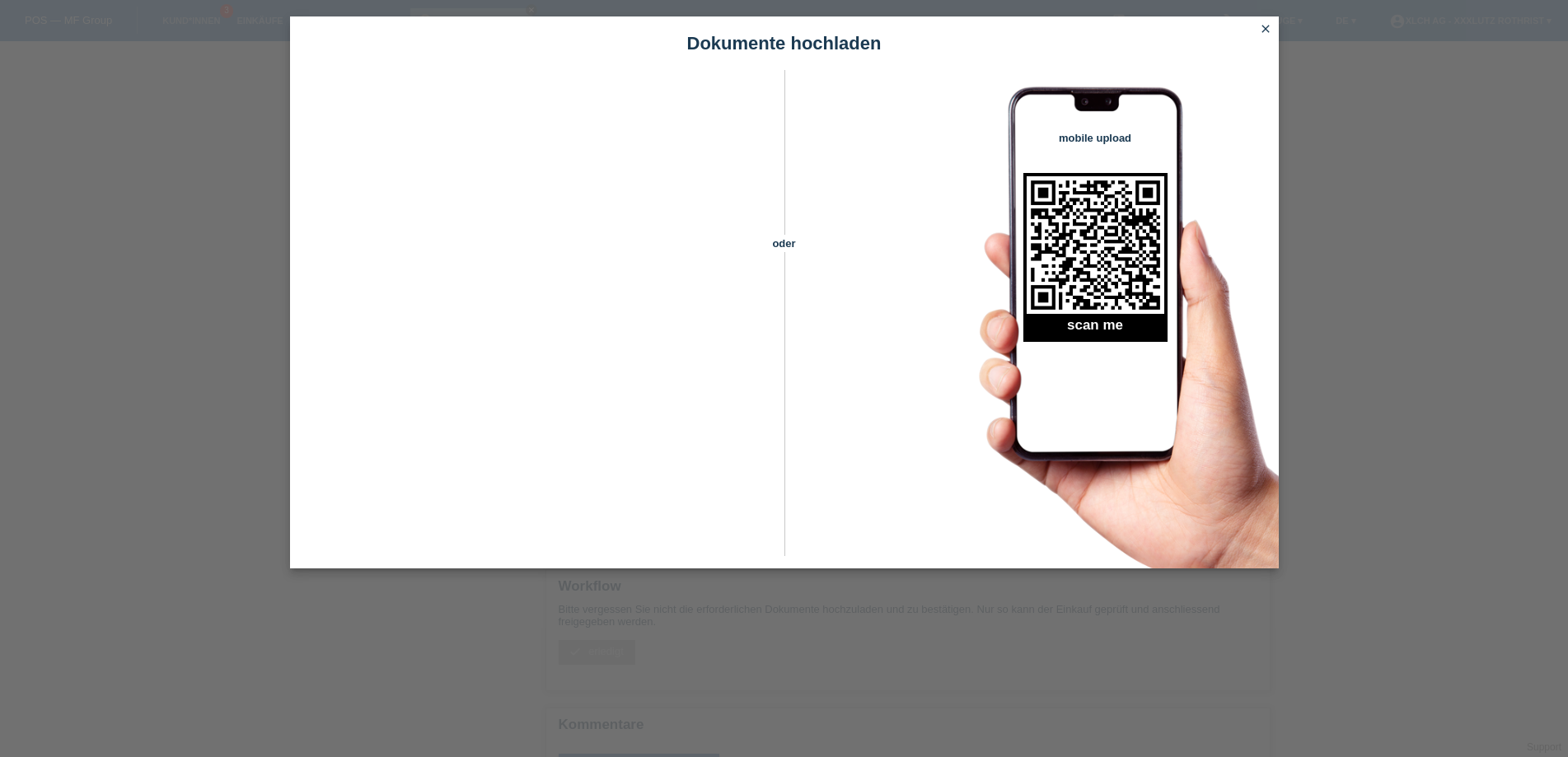
click at [1266, 30] on icon "close" at bounding box center [1266, 29] width 13 height 13
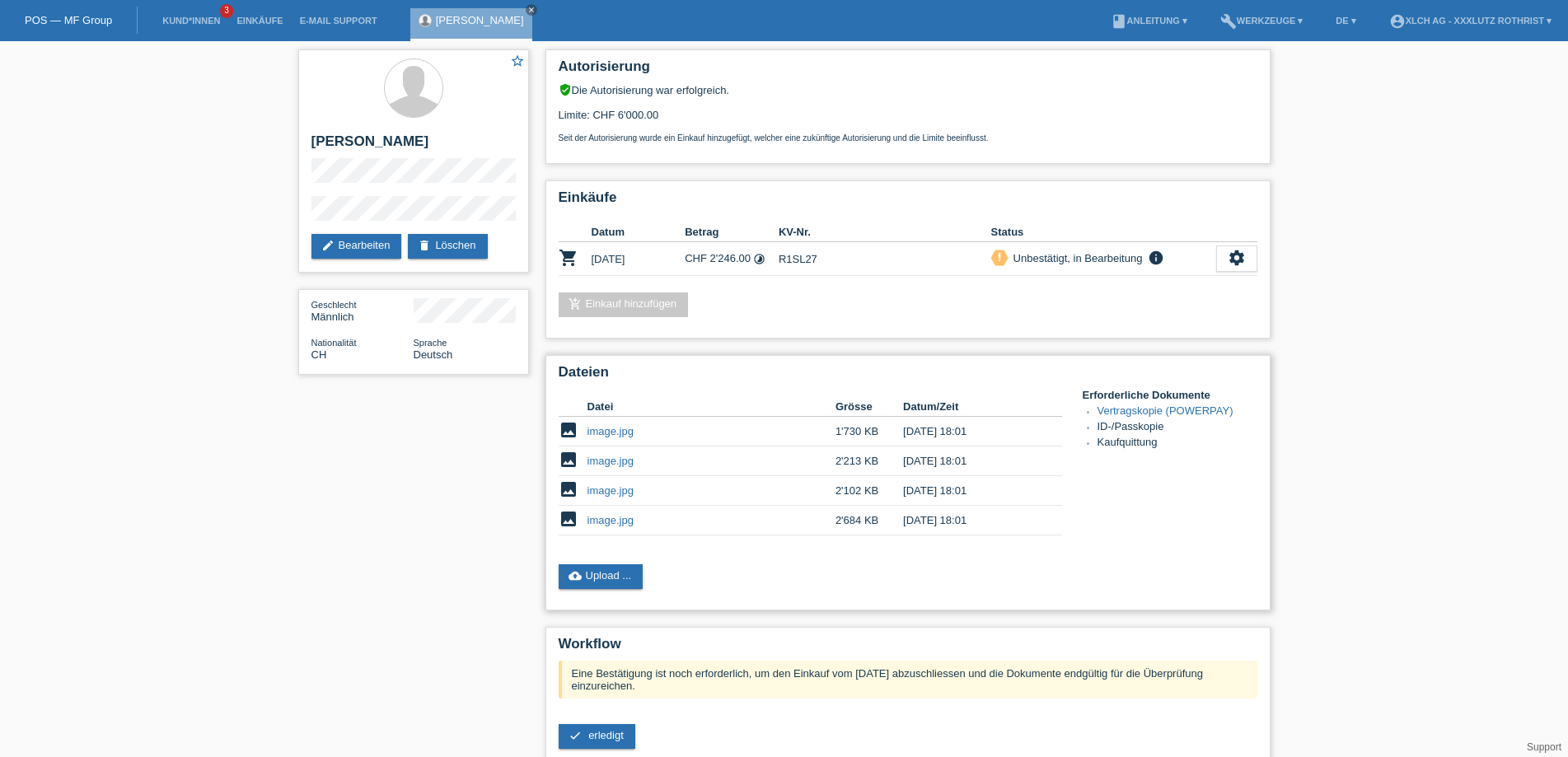
click at [1140, 413] on link "Vertragskopie (POWERPAY)" at bounding box center [1165, 410] width 136 height 12
click at [628, 573] on link "cloud_upload Upload ..." at bounding box center [601, 576] width 85 height 25
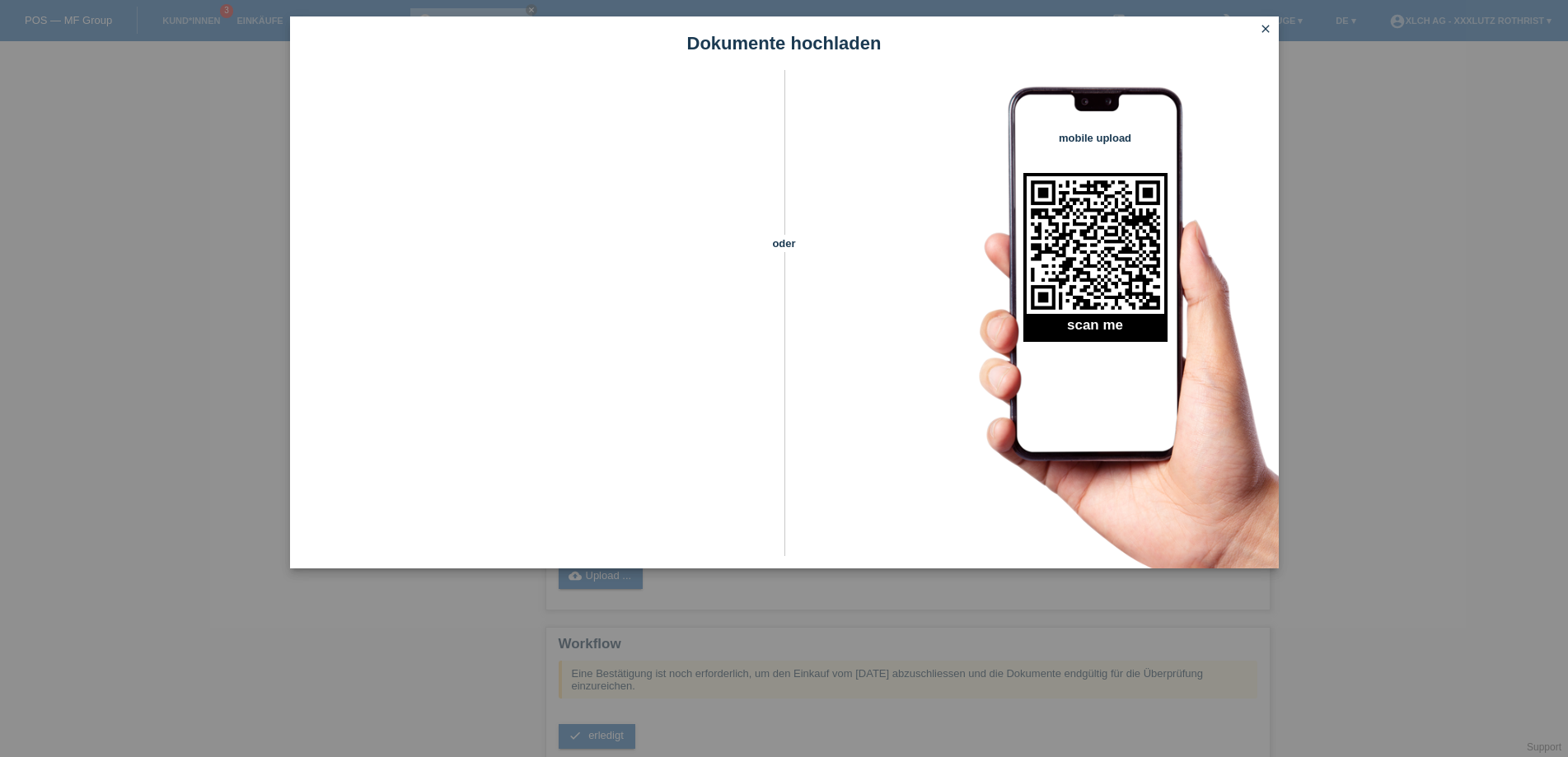
click at [1266, 37] on link "close" at bounding box center [1266, 30] width 22 height 19
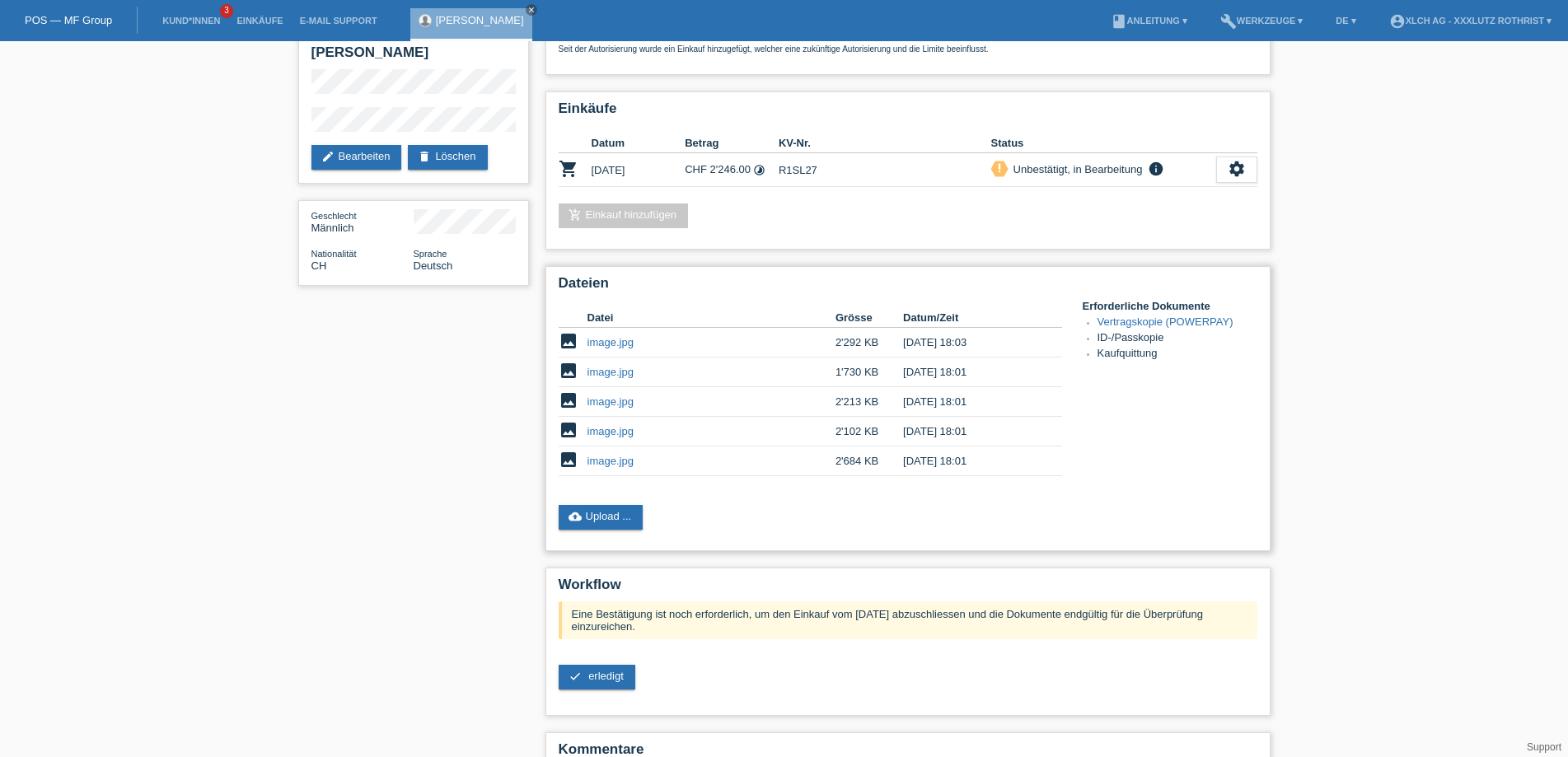
scroll to position [173, 0]
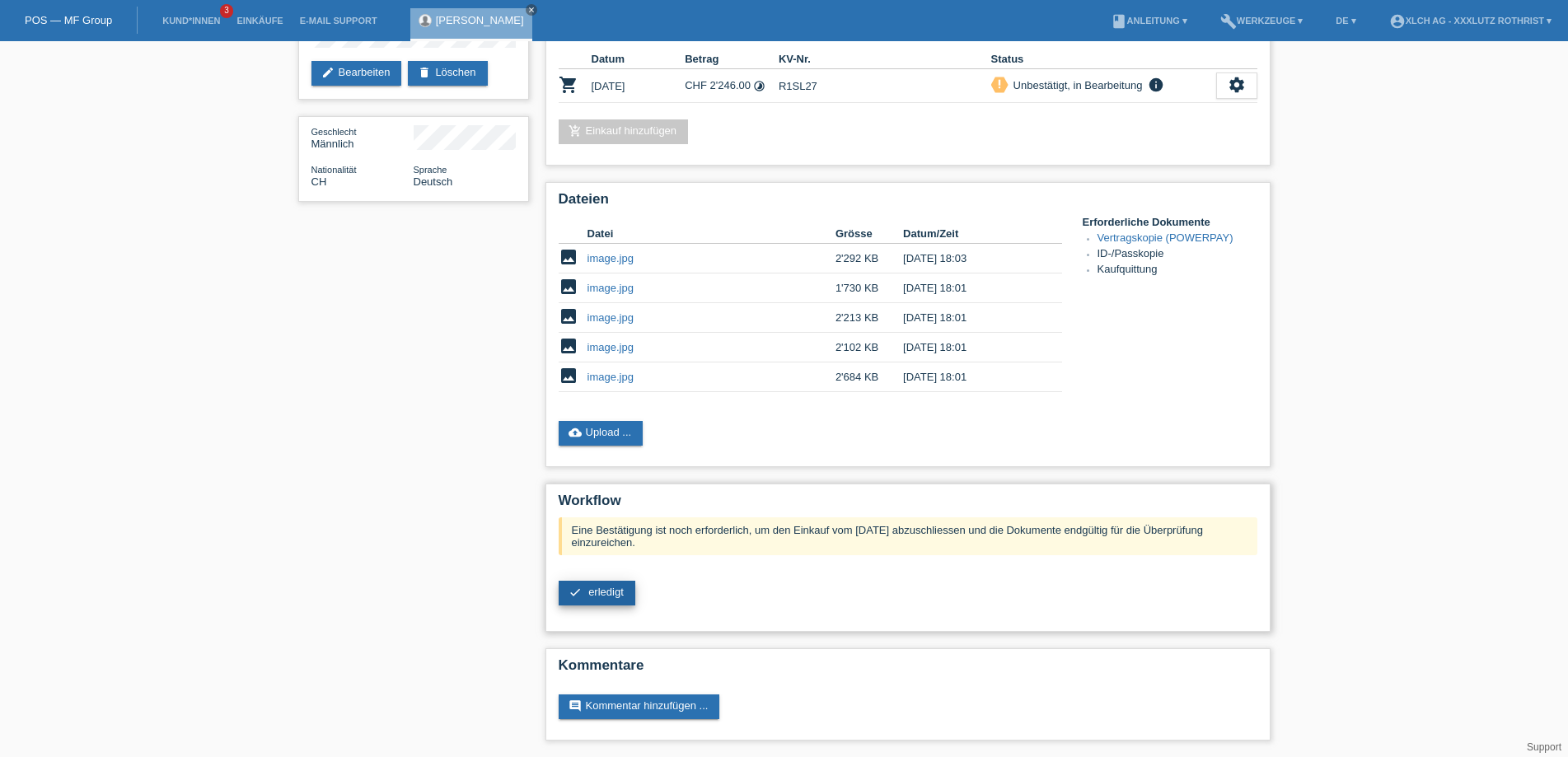
click at [600, 584] on link "check erledigt" at bounding box center [596, 594] width 77 height 25
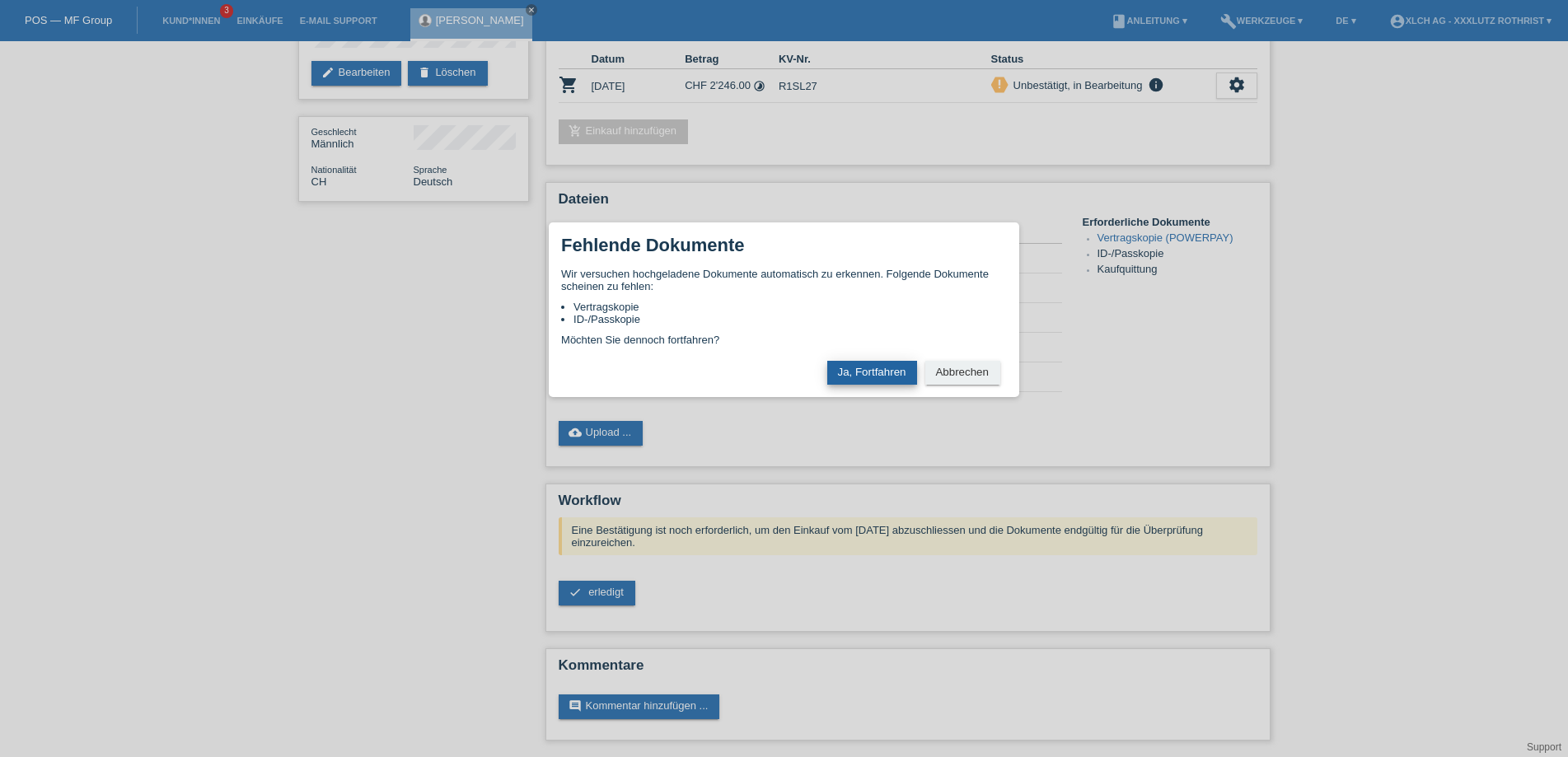
click at [856, 378] on button "Ja, Fortfahren" at bounding box center [871, 372] width 90 height 24
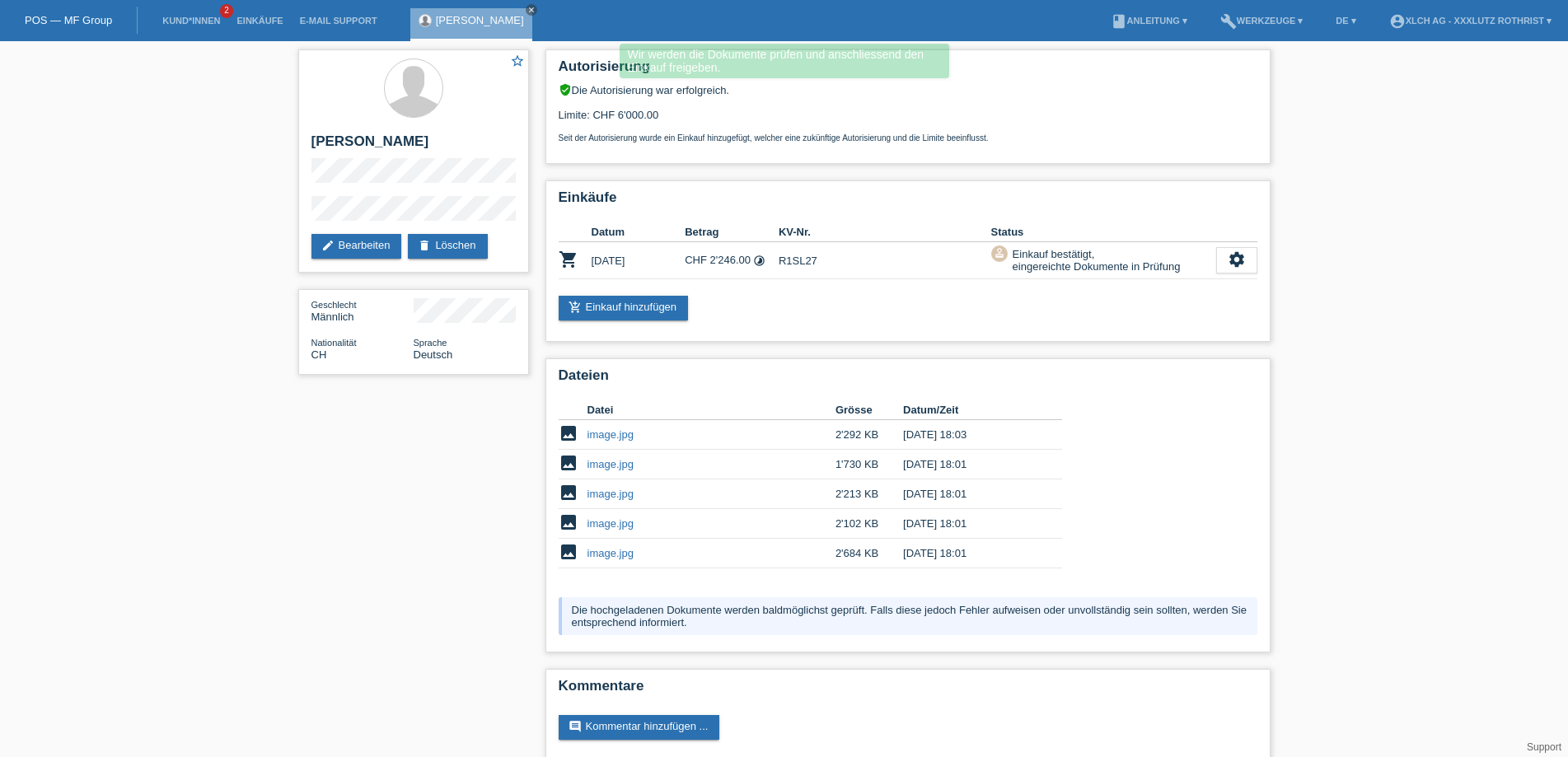
scroll to position [21, 0]
